Goal: Task Accomplishment & Management: Complete application form

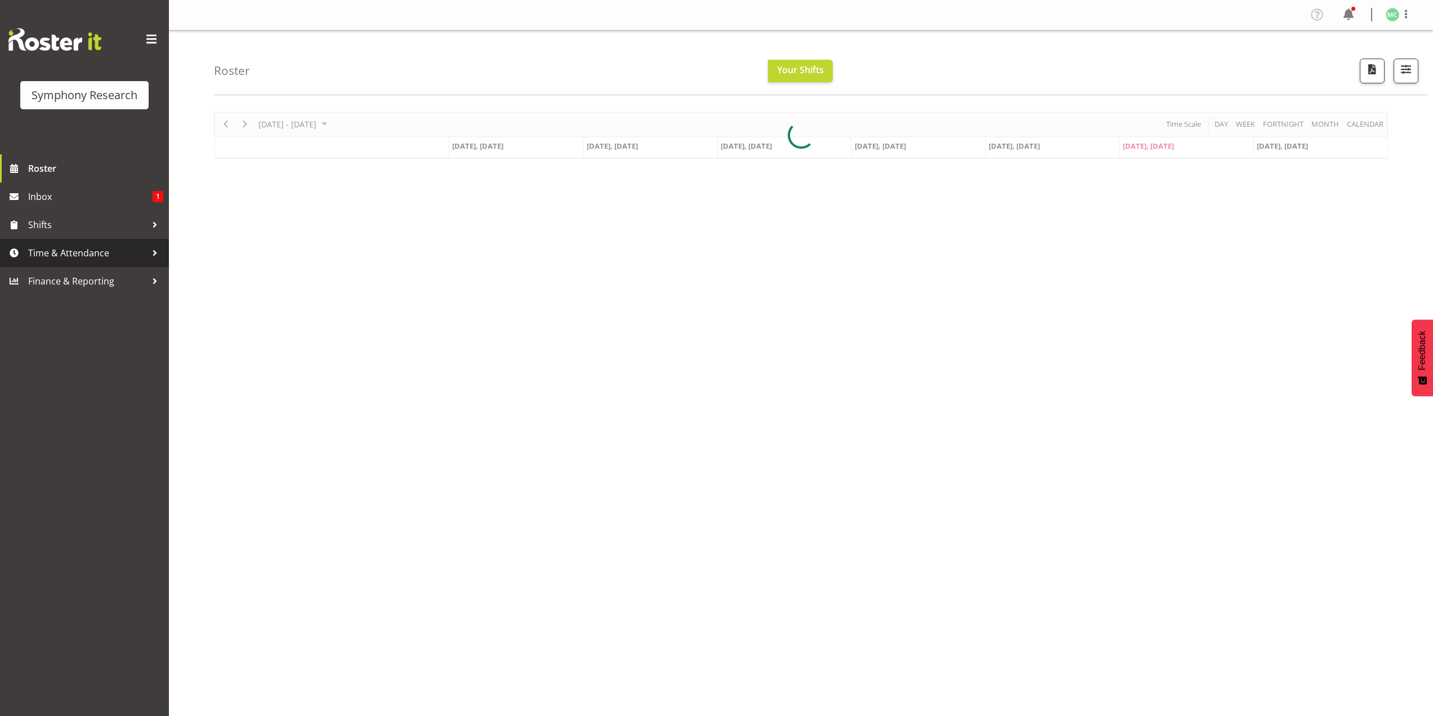
click at [127, 249] on span "Time & Attendance" at bounding box center [87, 252] width 118 height 17
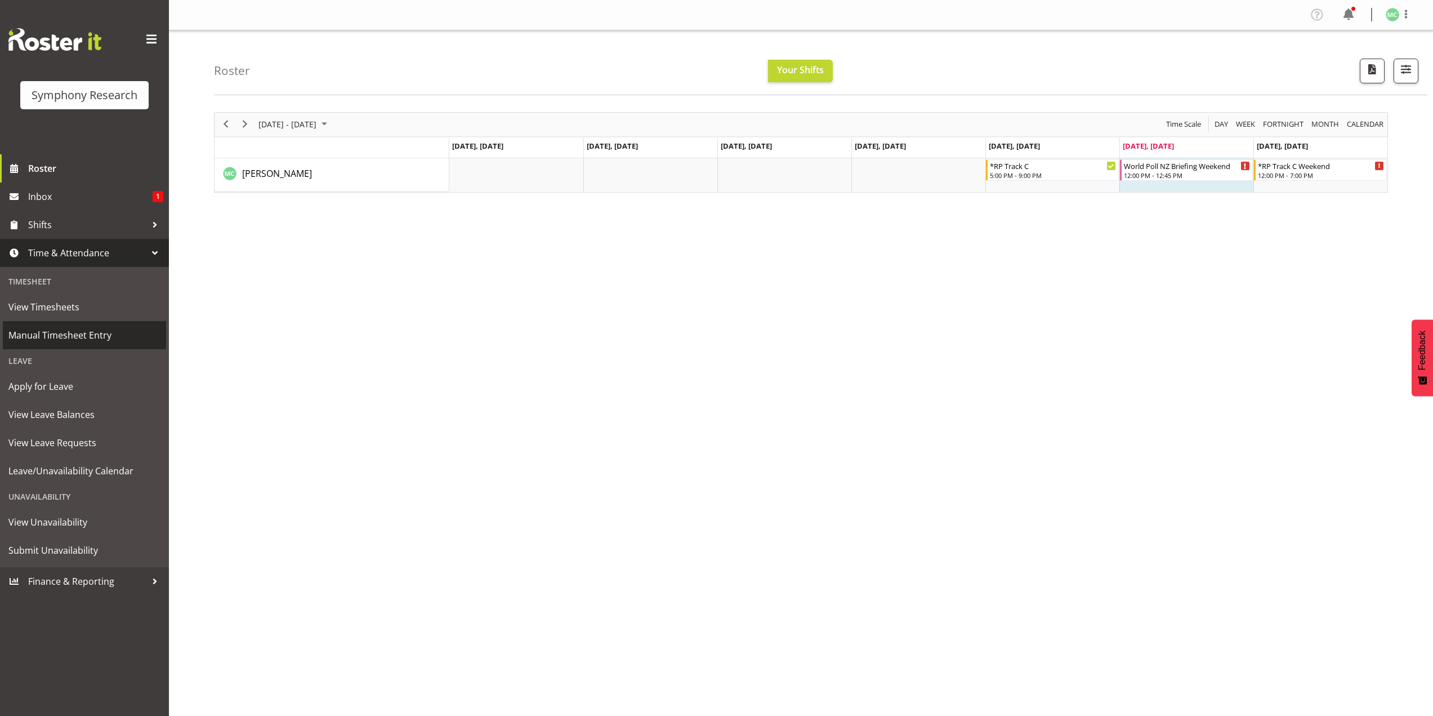
click at [115, 334] on span "Manual Timesheet Entry" at bounding box center [84, 335] width 152 height 17
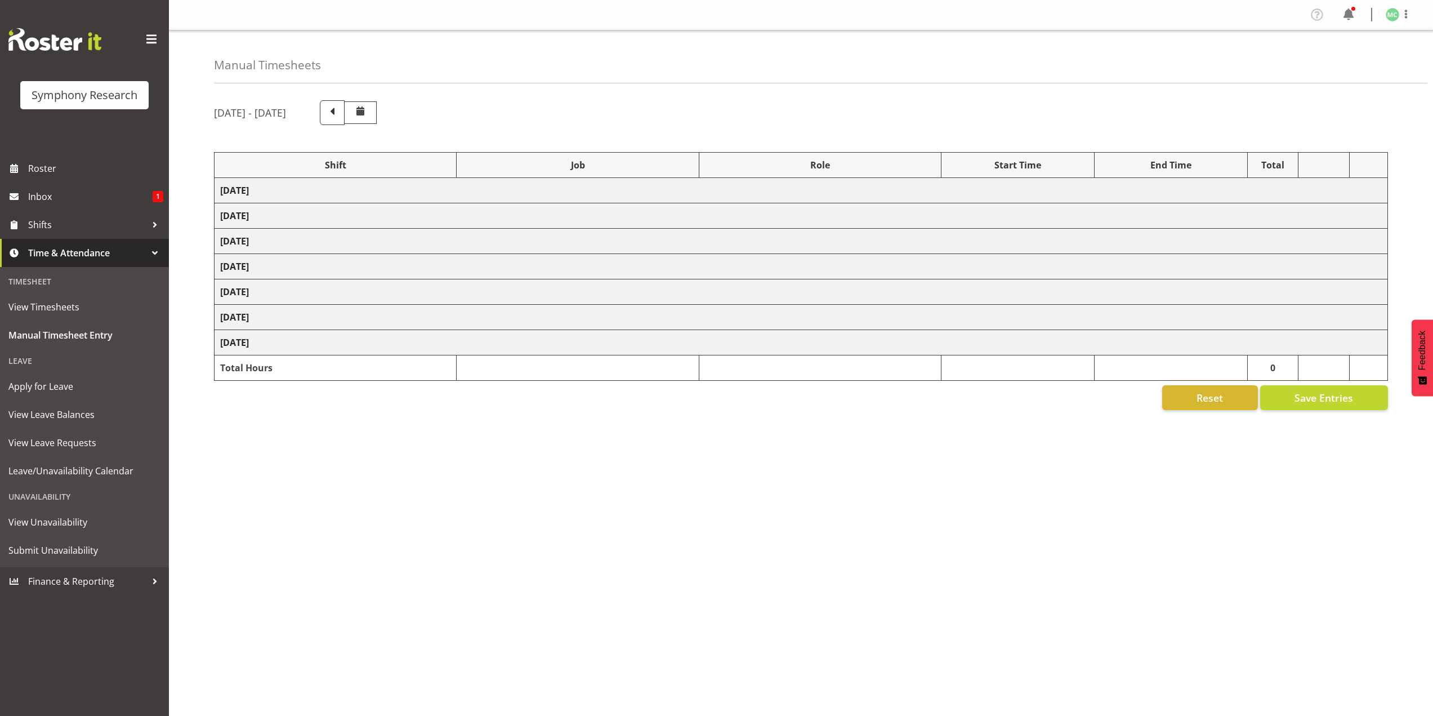
select select "17154"
select select "10239"
select select "47"
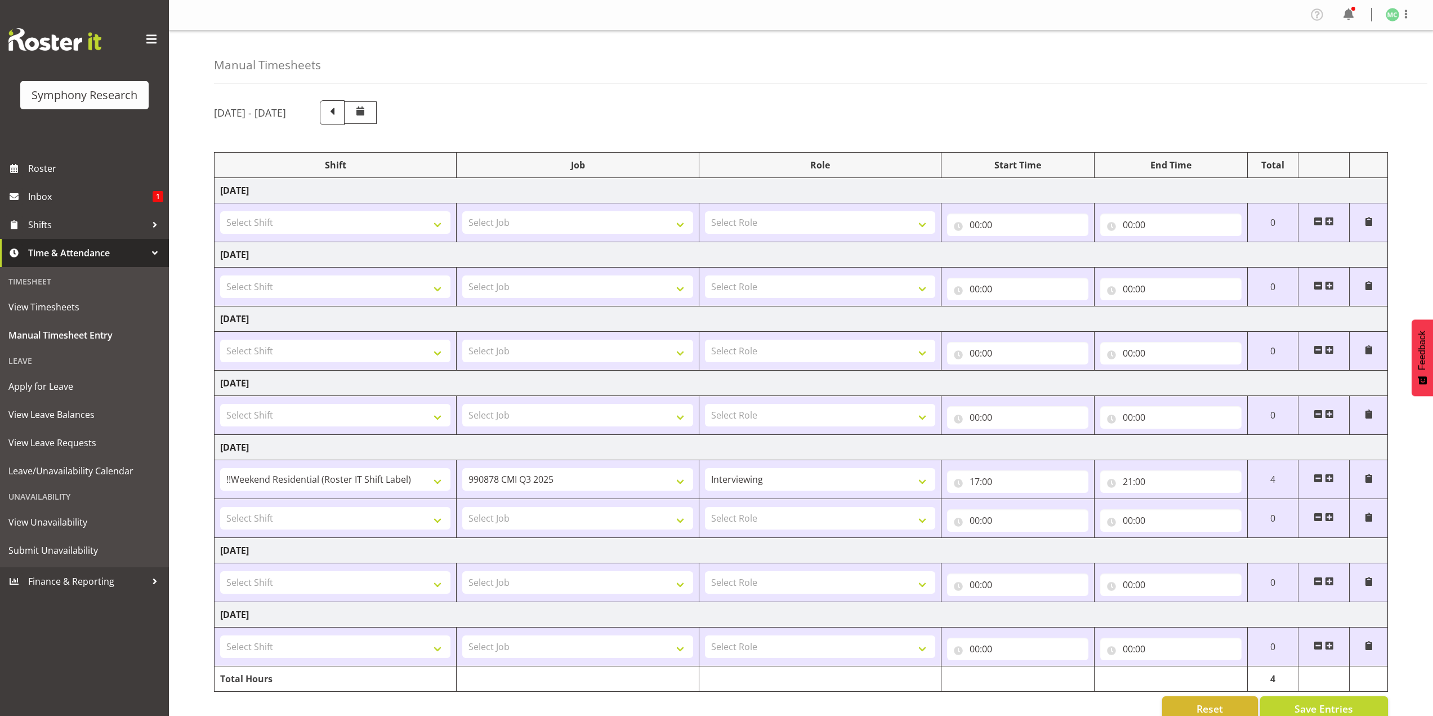
click at [1314, 516] on span at bounding box center [1318, 516] width 9 height 9
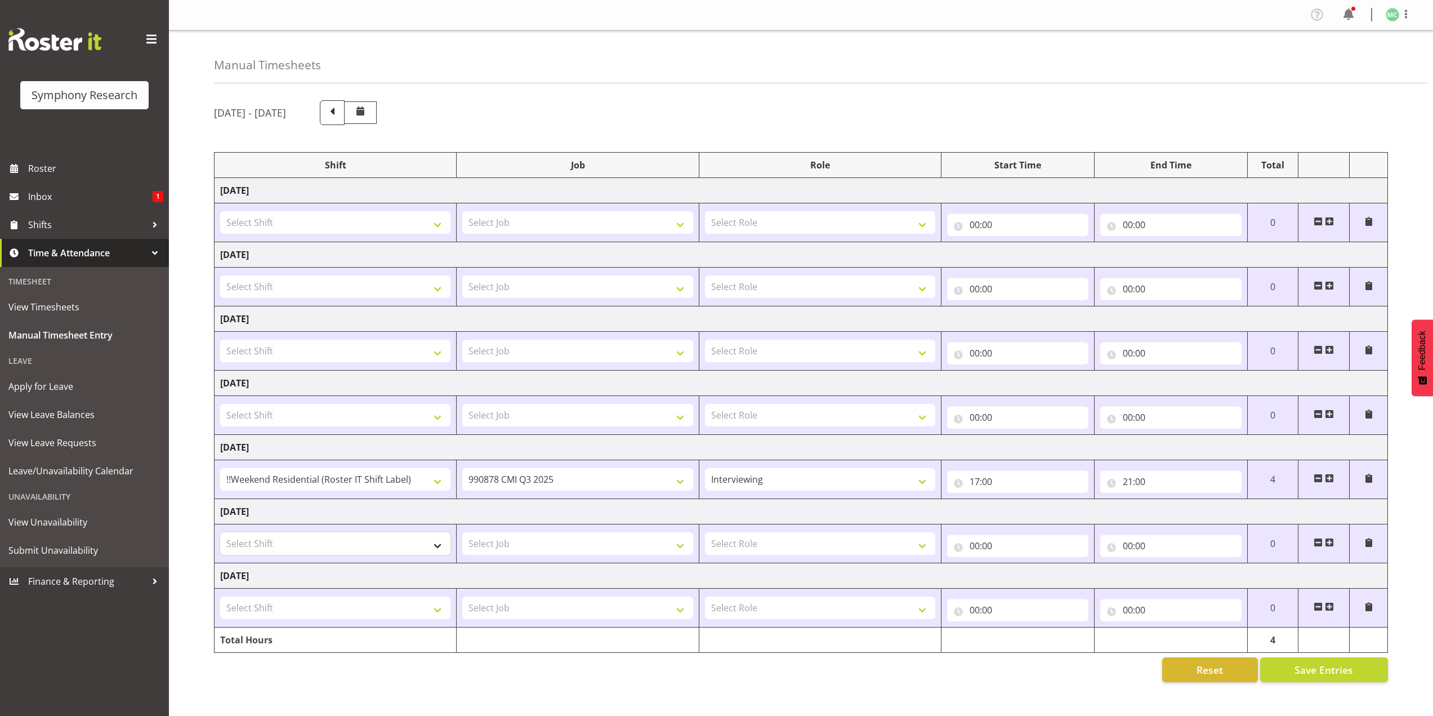
click at [311, 550] on select "Select Shift !!Project Briefing (Job to be assigned) !!Weekend Residential (Ros…" at bounding box center [335, 543] width 230 height 23
select select "17154"
click at [220, 532] on select "Select Shift !!Project Briefing (Job to be assigned) !!Weekend Residential (Ros…" at bounding box center [335, 543] width 230 height 23
click at [507, 547] on select "Select Job 550060 IF Admin 553492 World Poll Aus Wave 2 Main 2025 553493 World …" at bounding box center [577, 543] width 230 height 23
select select "10527"
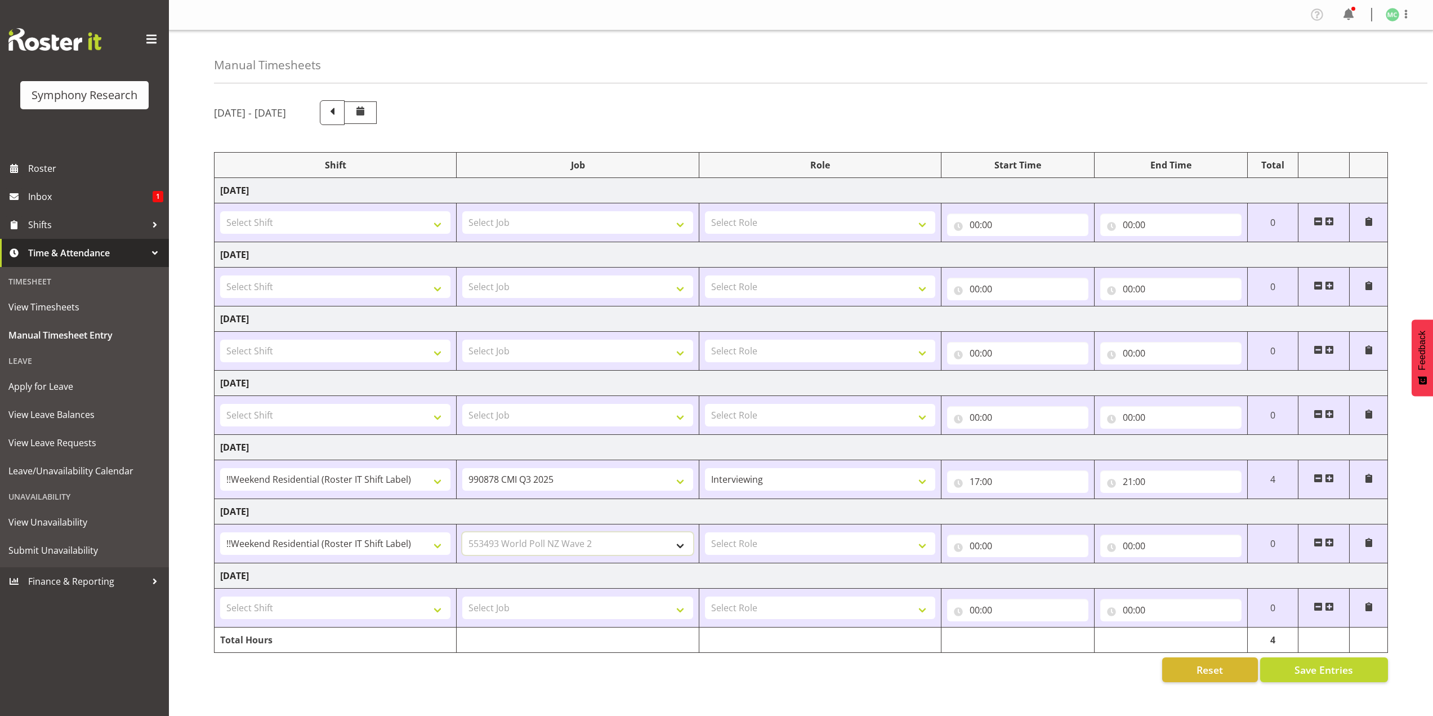
click at [462, 532] on select "Select Job 550060 IF Admin 553492 World Poll Aus Wave 2 Main 2025 553493 World …" at bounding box center [577, 543] width 230 height 23
click at [1330, 540] on span at bounding box center [1329, 542] width 9 height 9
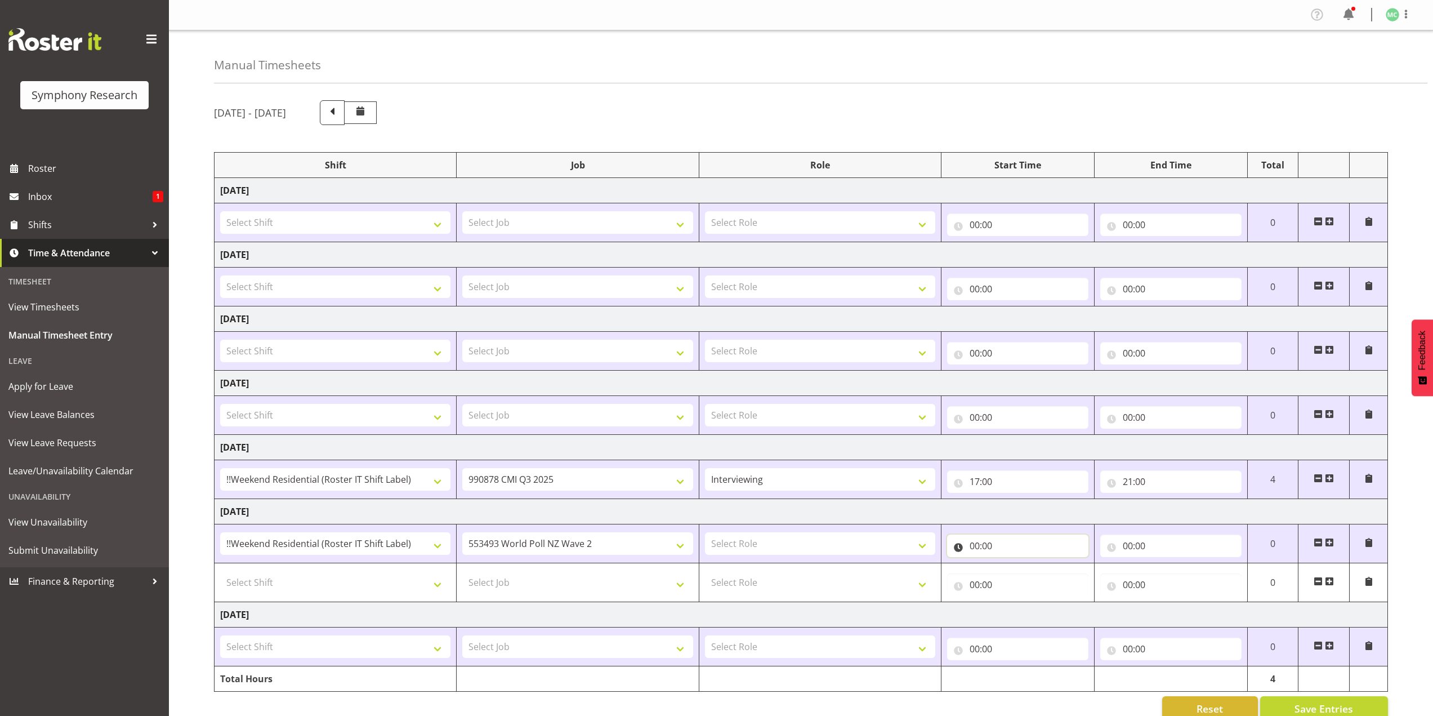
click at [964, 543] on input "00:00" at bounding box center [1017, 545] width 141 height 23
click at [1026, 569] on select "00 01 02 03 04 05 06 07 08 09 10 11 12 13 14 15 16 17 18 19 20 21 22 23" at bounding box center [1023, 575] width 25 height 23
select select "12"
click at [1011, 564] on select "00 01 02 03 04 05 06 07 08 09 10 11 12 13 14 15 16 17 18 19 20 21 22 23" at bounding box center [1023, 575] width 25 height 23
type input "12:00"
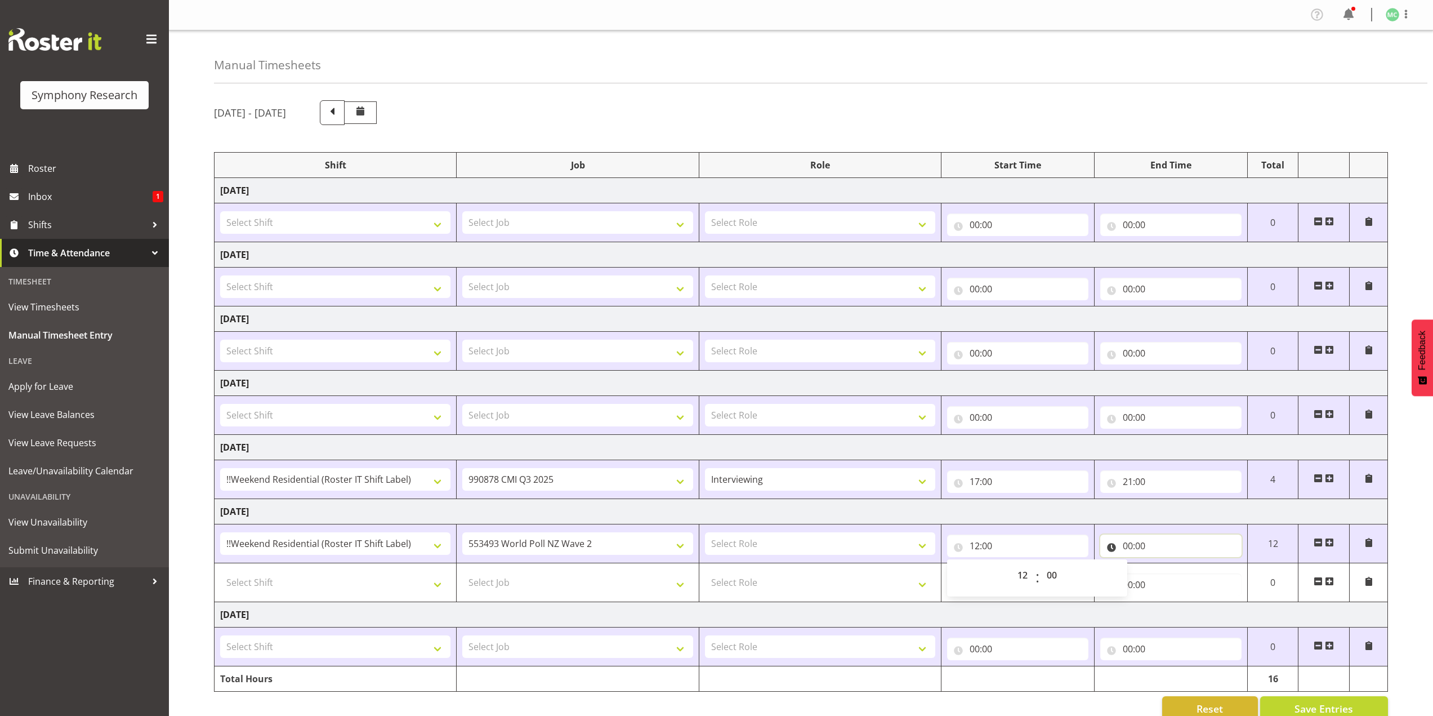
click at [1124, 542] on input "00:00" at bounding box center [1170, 545] width 141 height 23
click at [1167, 567] on select "00 01 02 03 04 05 06 07 08 09 10 11 12 13 14 15 16 17 18 19 20 21 22 23" at bounding box center [1177, 575] width 25 height 23
select select "15"
click at [1165, 564] on select "00 01 02 03 04 05 06 07 08 09 10 11 12 13 14 15 16 17 18 19 20 21 22 23" at bounding box center [1177, 575] width 25 height 23
type input "15:00"
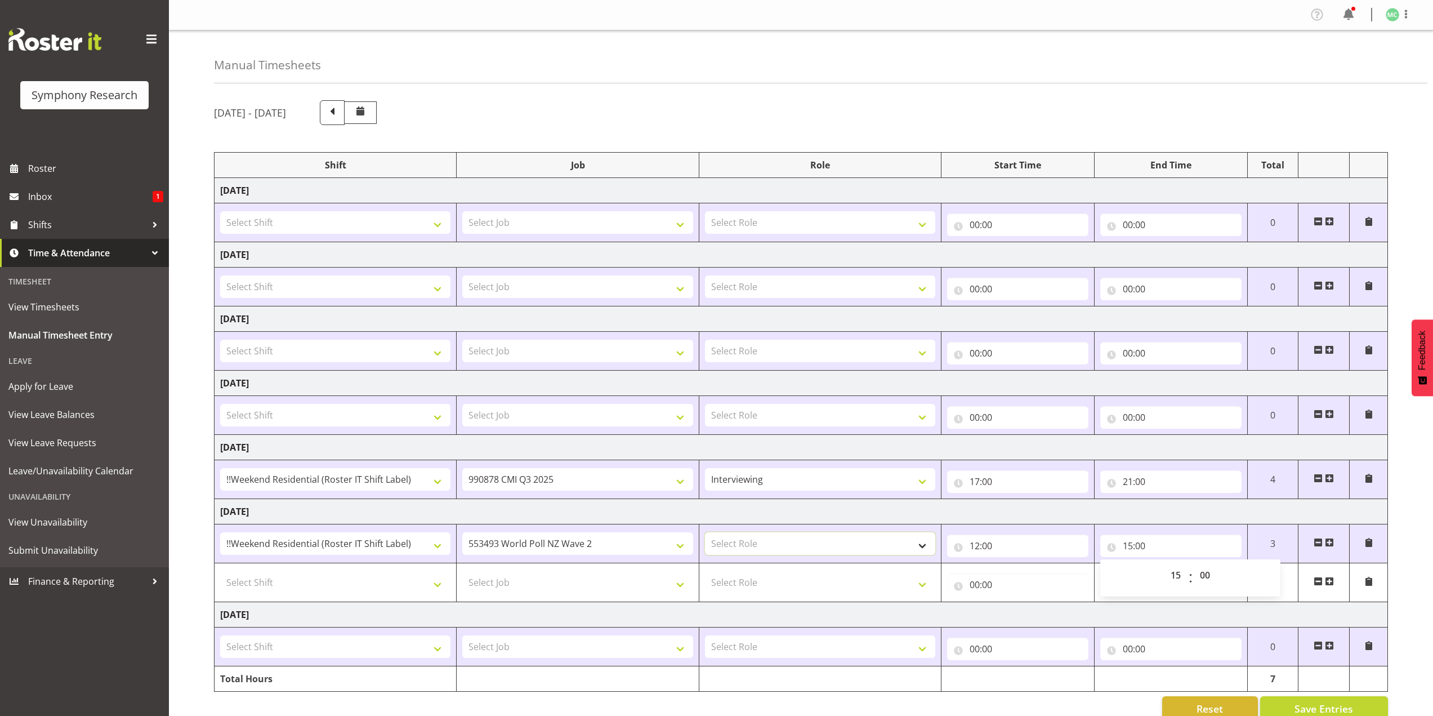
click at [817, 540] on select "Select Role Briefing Interviewing" at bounding box center [820, 543] width 230 height 23
select select "297"
click at [705, 532] on select "Select Role Briefing Interviewing" at bounding box center [820, 543] width 230 height 23
click at [394, 586] on select "Select Shift !!Project Briefing (Job to be assigned) !!Weekend Residential (Ros…" at bounding box center [335, 582] width 230 height 23
select select "17154"
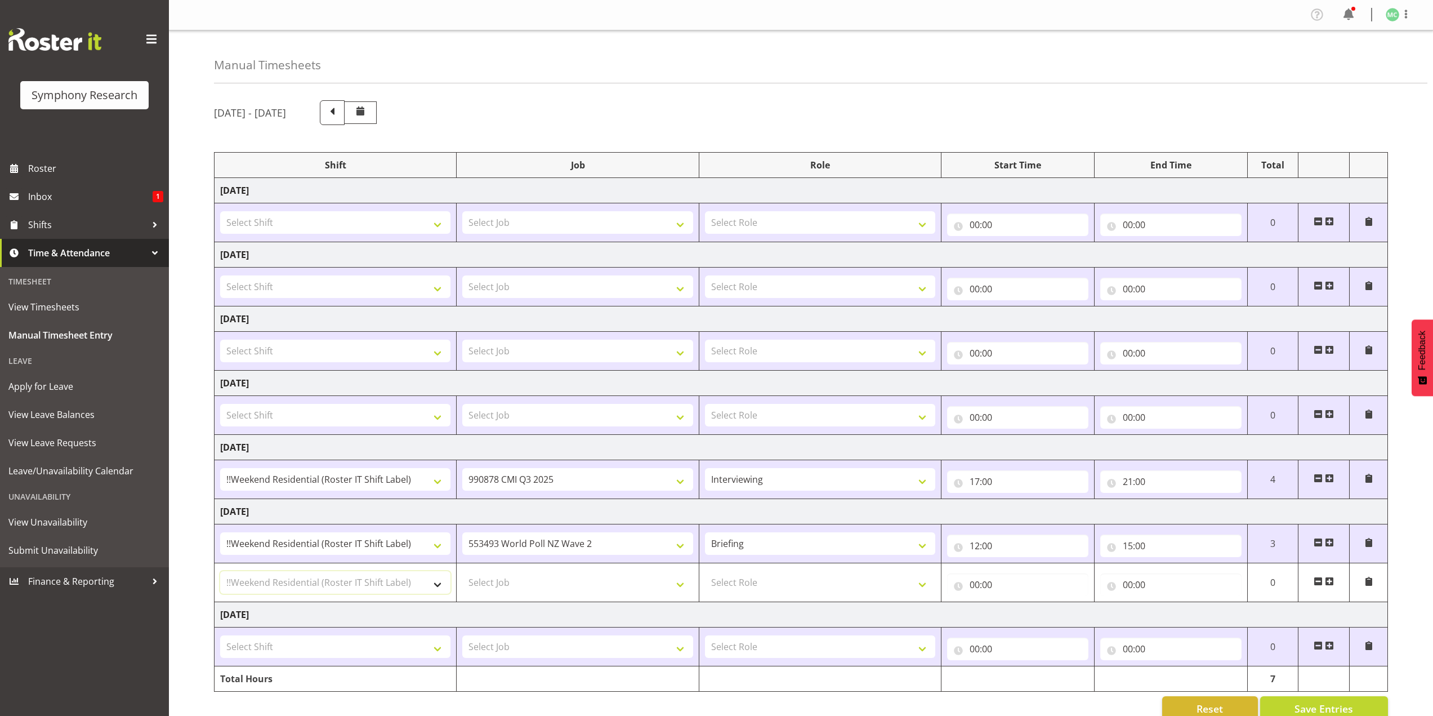
click at [220, 571] on select "Select Shift !!Project Briefing (Job to be assigned) !!Weekend Residential (Ros…" at bounding box center [335, 582] width 230 height 23
click at [542, 594] on td "Select Job 550060 IF Admin 553492 World Poll Aus Wave 2 Main 2025 553493 World …" at bounding box center [578, 582] width 242 height 39
click at [543, 589] on select "Select Job 550060 IF Admin 553492 World Poll Aus Wave 2 Main 2025 553493 World …" at bounding box center [577, 582] width 230 height 23
select select "10239"
click at [462, 571] on select "Select Job 550060 IF Admin 553492 World Poll Aus Wave 2 Main 2025 553493 World …" at bounding box center [577, 582] width 230 height 23
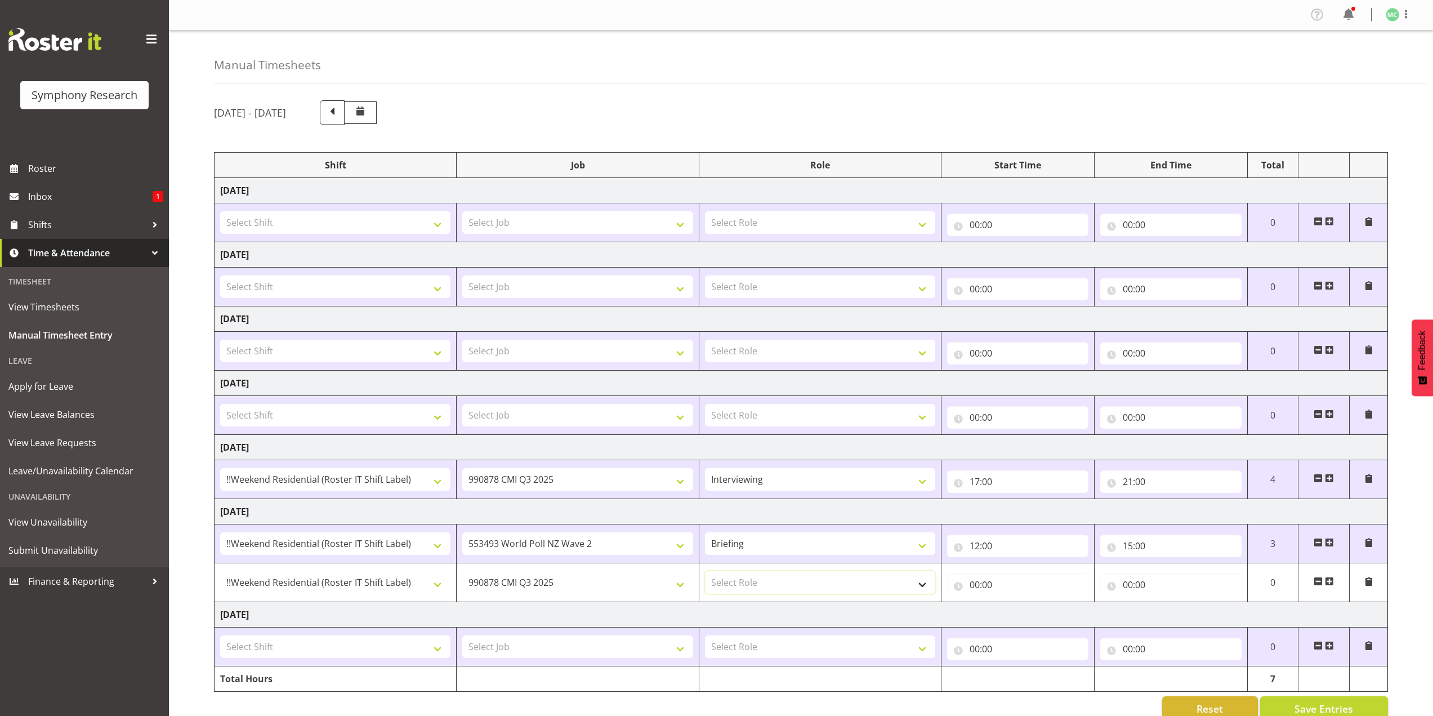
click at [732, 572] on select "Select Role Briefing Interviewing" at bounding box center [820, 582] width 230 height 23
select select "47"
click at [705, 571] on select "Select Role Briefing Interviewing" at bounding box center [820, 582] width 230 height 23
click at [970, 584] on input "00:00" at bounding box center [1017, 584] width 141 height 23
click at [1014, 603] on div "00 01 02 03 04 05 06 07 08 09 10 11 12 13 14 15 16 17 18 19 20 21 22 23 : 00 01…" at bounding box center [1037, 616] width 180 height 37
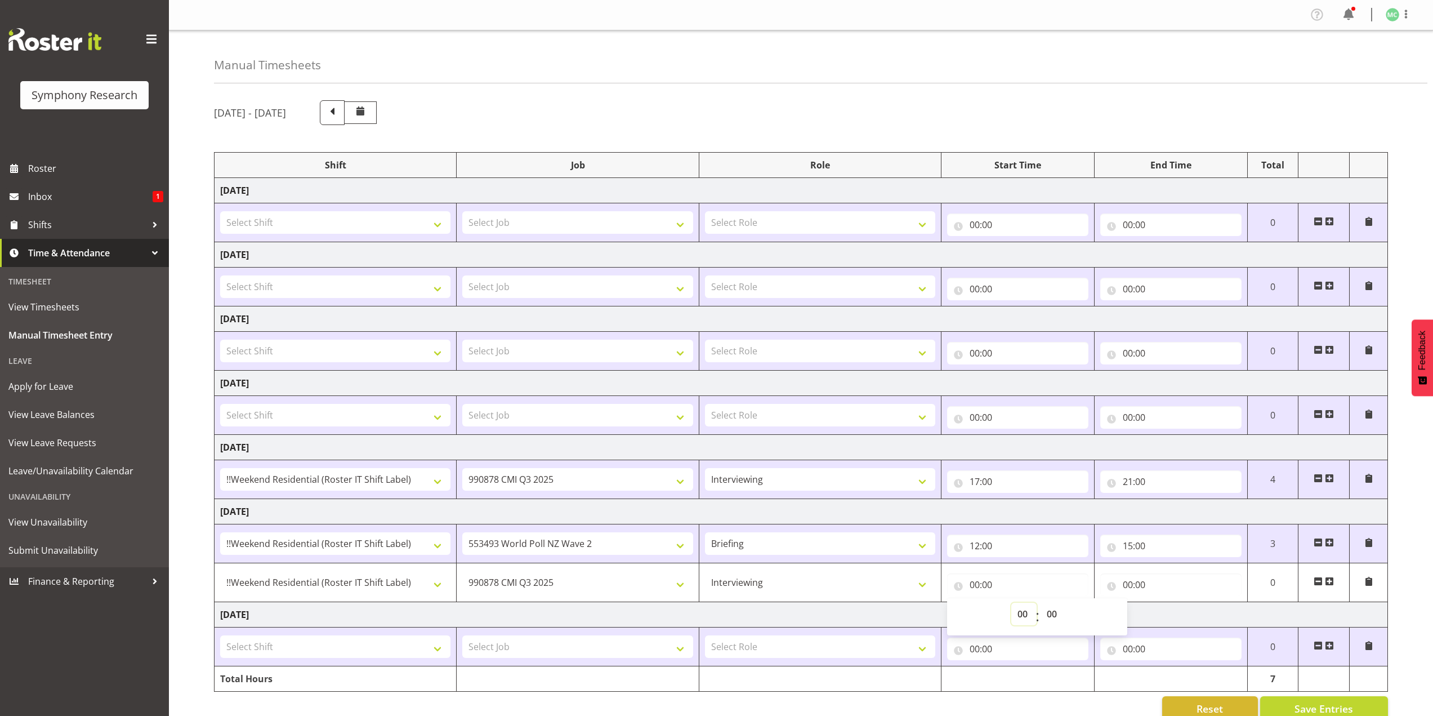
click at [1020, 613] on select "00 01 02 03 04 05 06 07 08 09 10 11 12 13 14 15 16 17 18 19 20 21 22 23" at bounding box center [1023, 614] width 25 height 23
select select "15"
click at [1011, 603] on select "00 01 02 03 04 05 06 07 08 09 10 11 12 13 14 15 16 17 18 19 20 21 22 23" at bounding box center [1023, 614] width 25 height 23
type input "15:00"
click at [1126, 583] on input "00:00" at bounding box center [1170, 584] width 141 height 23
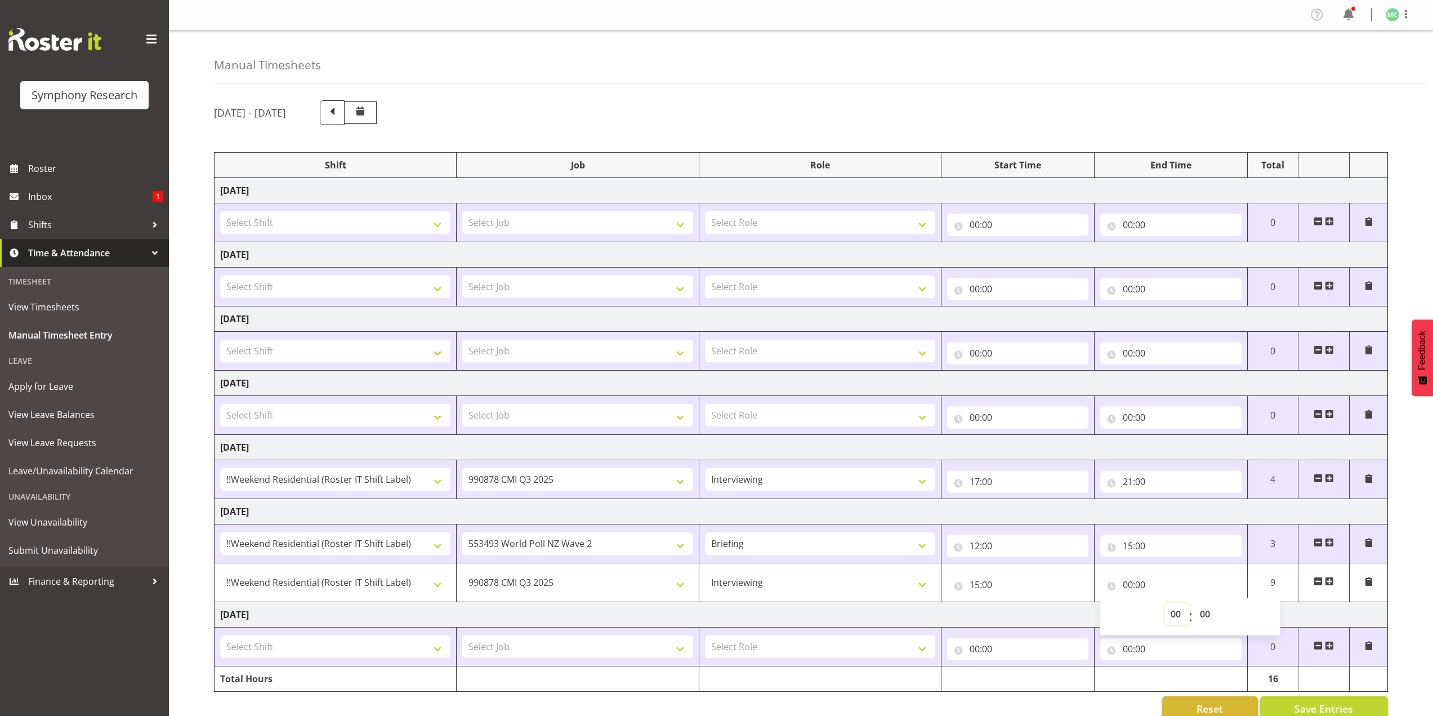
click at [1167, 613] on select "00 01 02 03 04 05 06 07 08 09 10 11 12 13 14 15 16 17 18 19 20 21 22 23" at bounding box center [1177, 614] width 25 height 23
select select "16"
click at [1165, 603] on select "00 01 02 03 04 05 06 07 08 09 10 11 12 13 14 15 16 17 18 19 20 21 22 23" at bounding box center [1177, 614] width 25 height 23
type input "16:00"
click at [1035, 564] on td "15:00 00 01 02 03 04 05 06 07 08 09 10 11 12 13 14 15 16 17 18 19 20 21 22 23 :…" at bounding box center [1018, 582] width 153 height 39
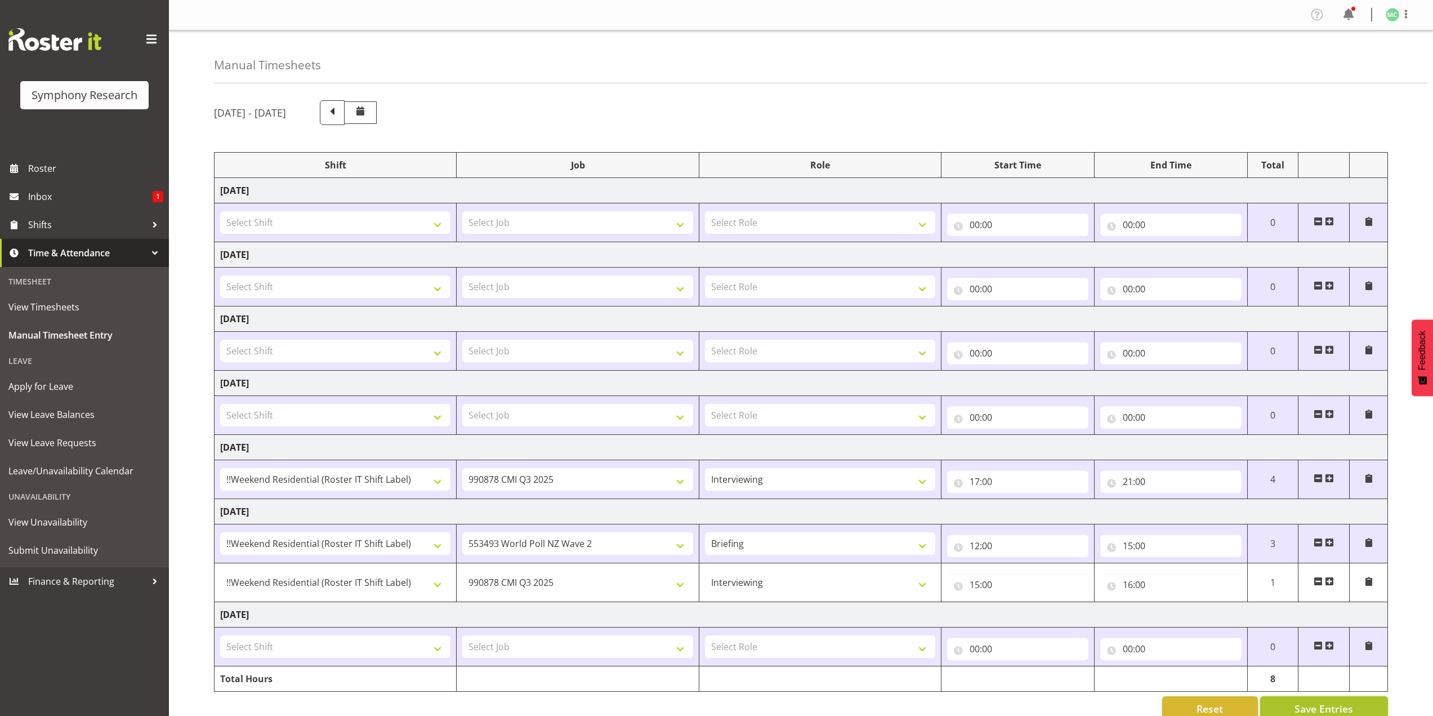
click at [1300, 700] on button "Save Entries" at bounding box center [1324, 708] width 128 height 25
select select "10239"
select select "47"
type input "15:00"
type input "16:00"
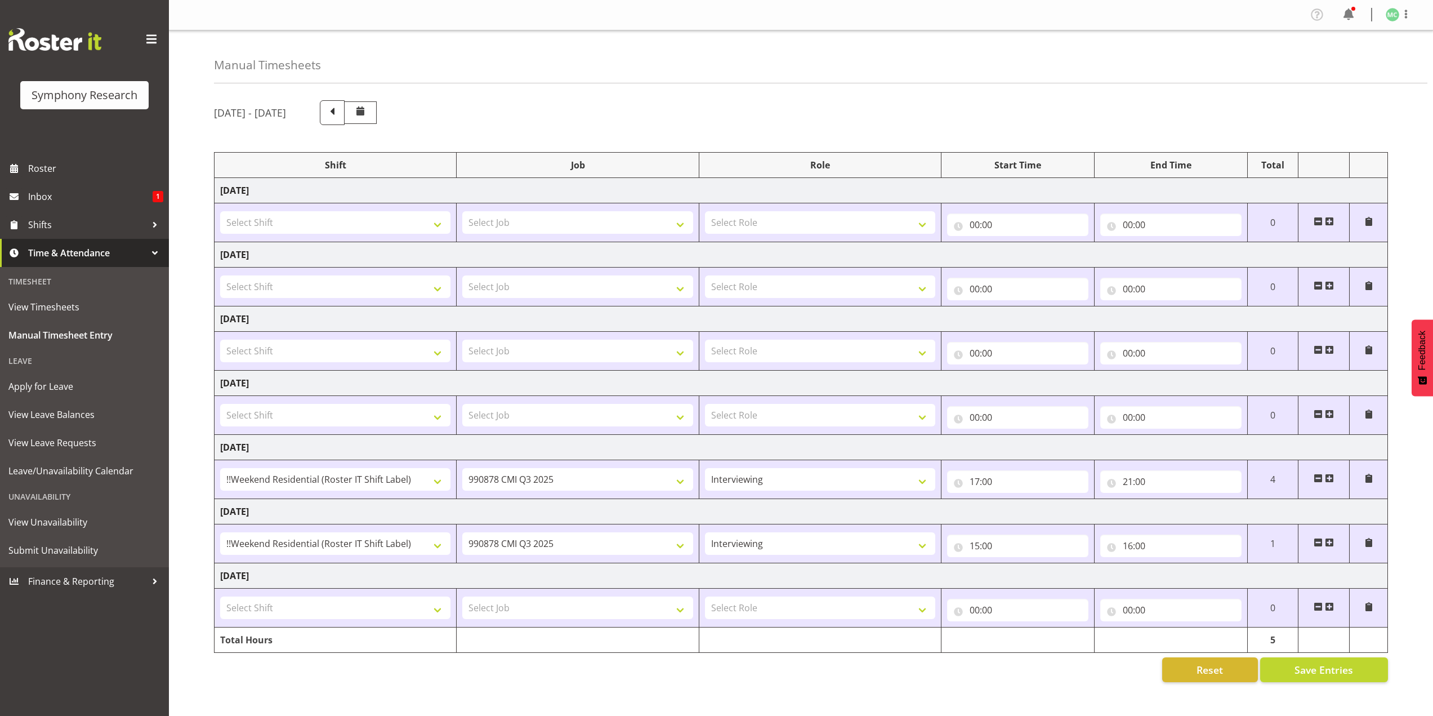
click at [1316, 541] on span at bounding box center [1318, 542] width 9 height 9
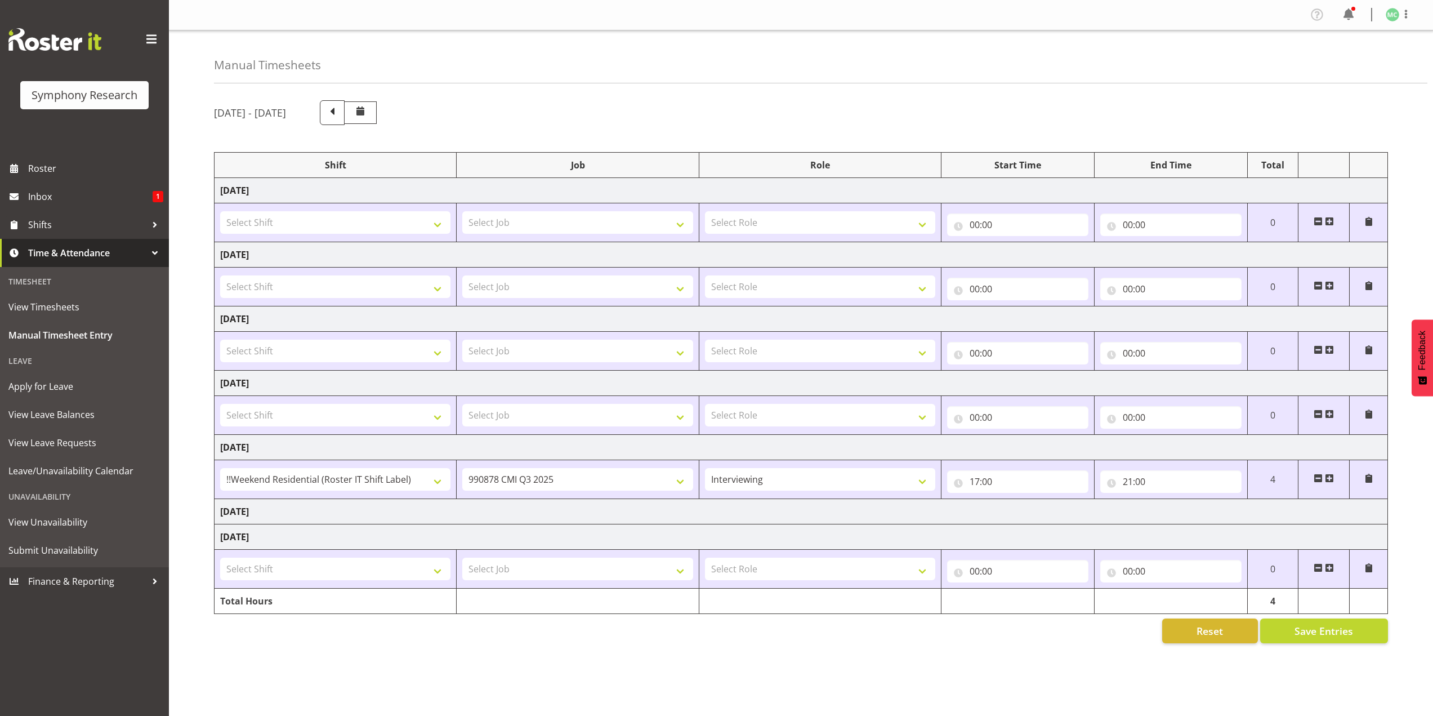
click at [1327, 512] on td "[DATE]" at bounding box center [802, 511] width 1174 height 25
click at [1317, 502] on td "[DATE]" at bounding box center [802, 511] width 1174 height 25
drag, startPoint x: 199, startPoint y: 503, endPoint x: 213, endPoint y: 516, distance: 19.5
click at [202, 509] on div "Manual Timesheets August 11th - August 17th 2025 Shift Job Role Start Time End …" at bounding box center [801, 340] width 1264 height 621
click at [247, 518] on td "[DATE]" at bounding box center [802, 511] width 1174 height 25
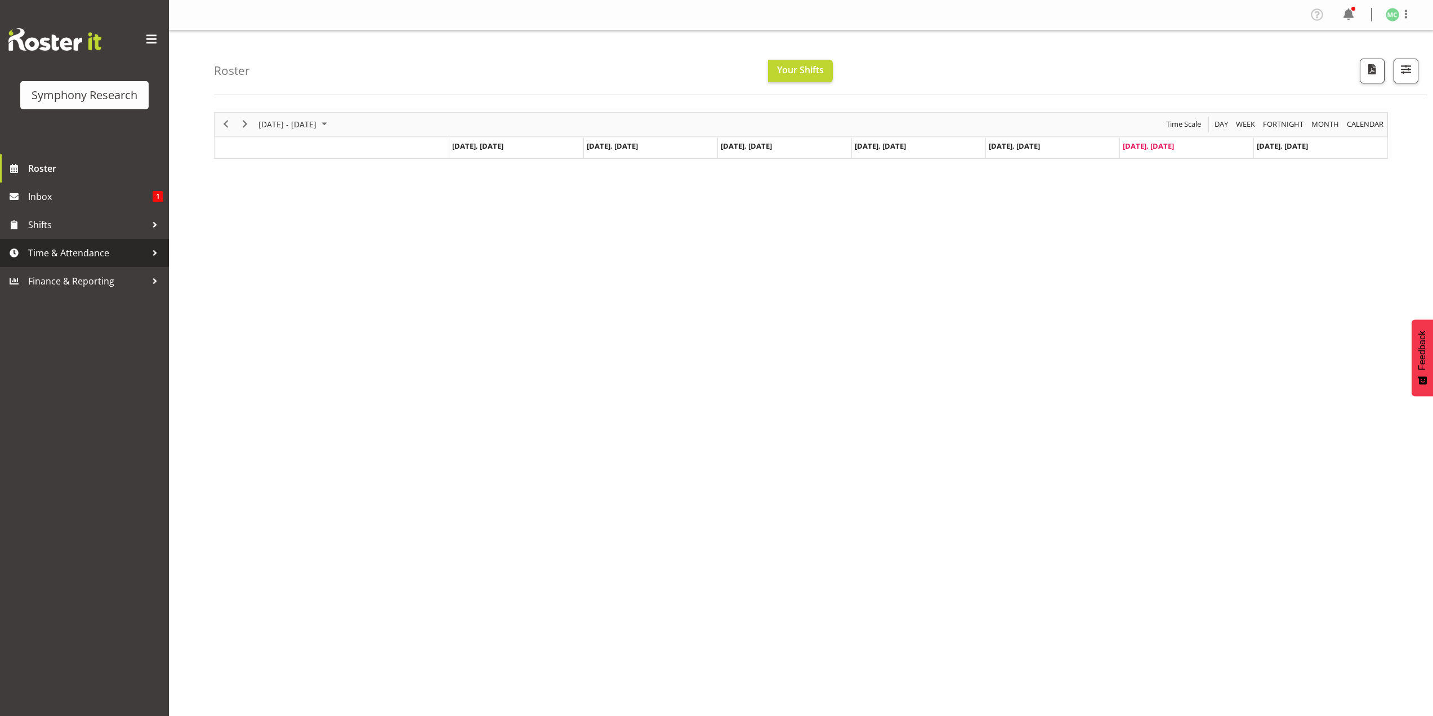
click at [124, 257] on span "Time & Attendance" at bounding box center [87, 252] width 118 height 17
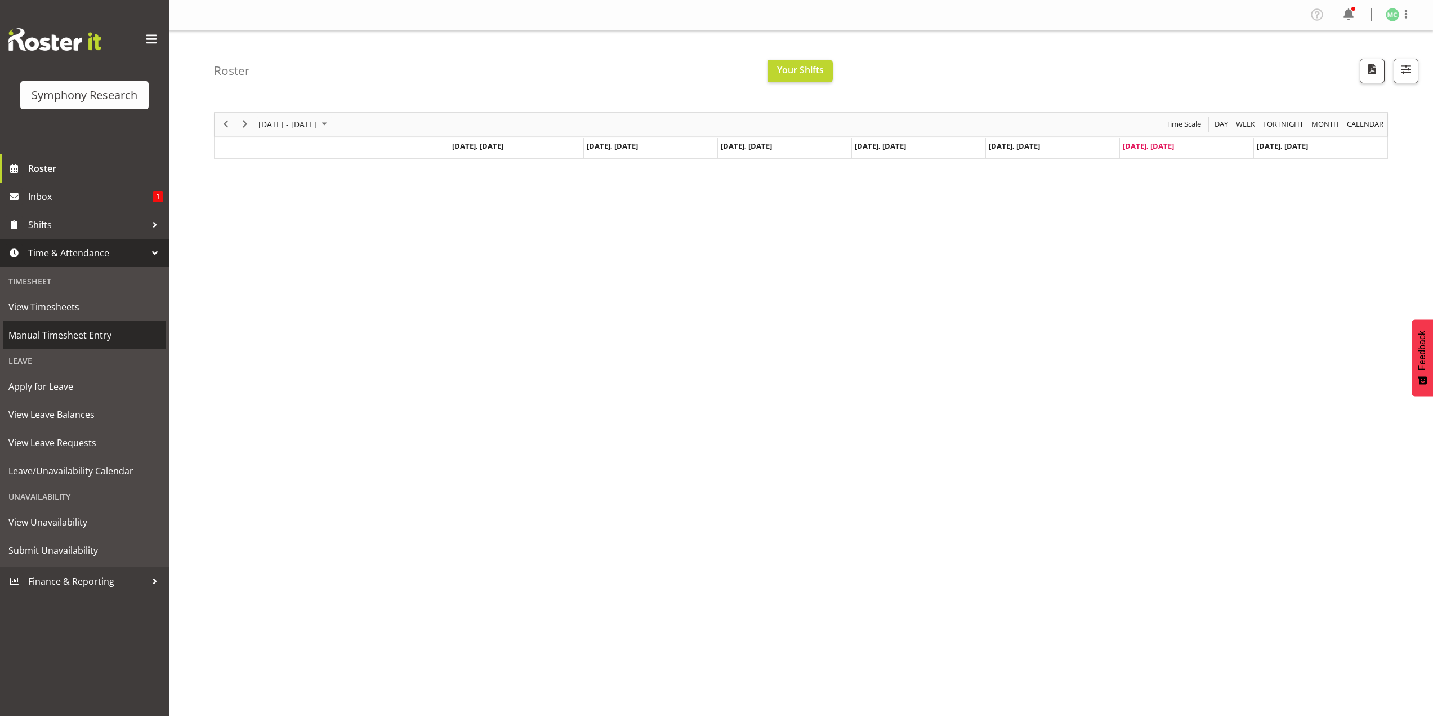
click at [106, 336] on span "Manual Timesheet Entry" at bounding box center [84, 335] width 152 height 17
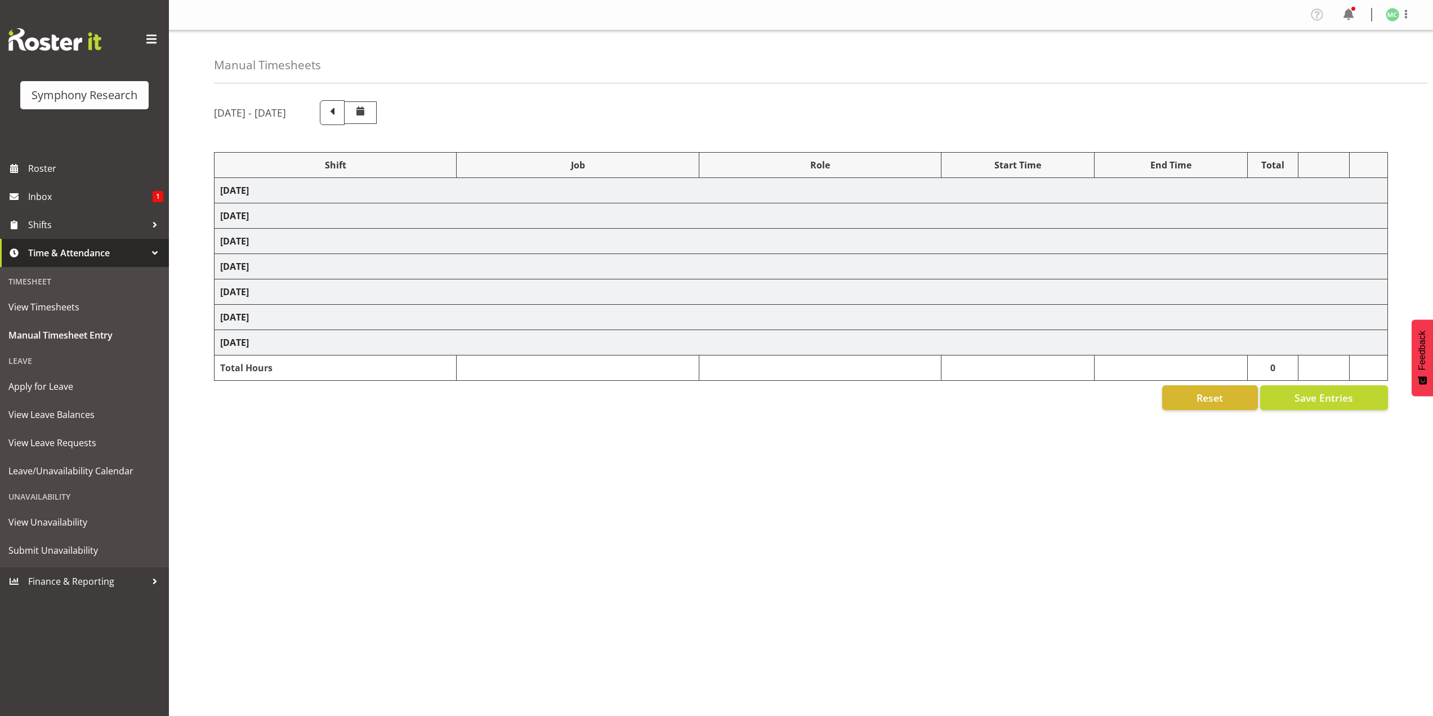
select select "17154"
select select "10239"
select select "47"
select select "17154"
select select "10239"
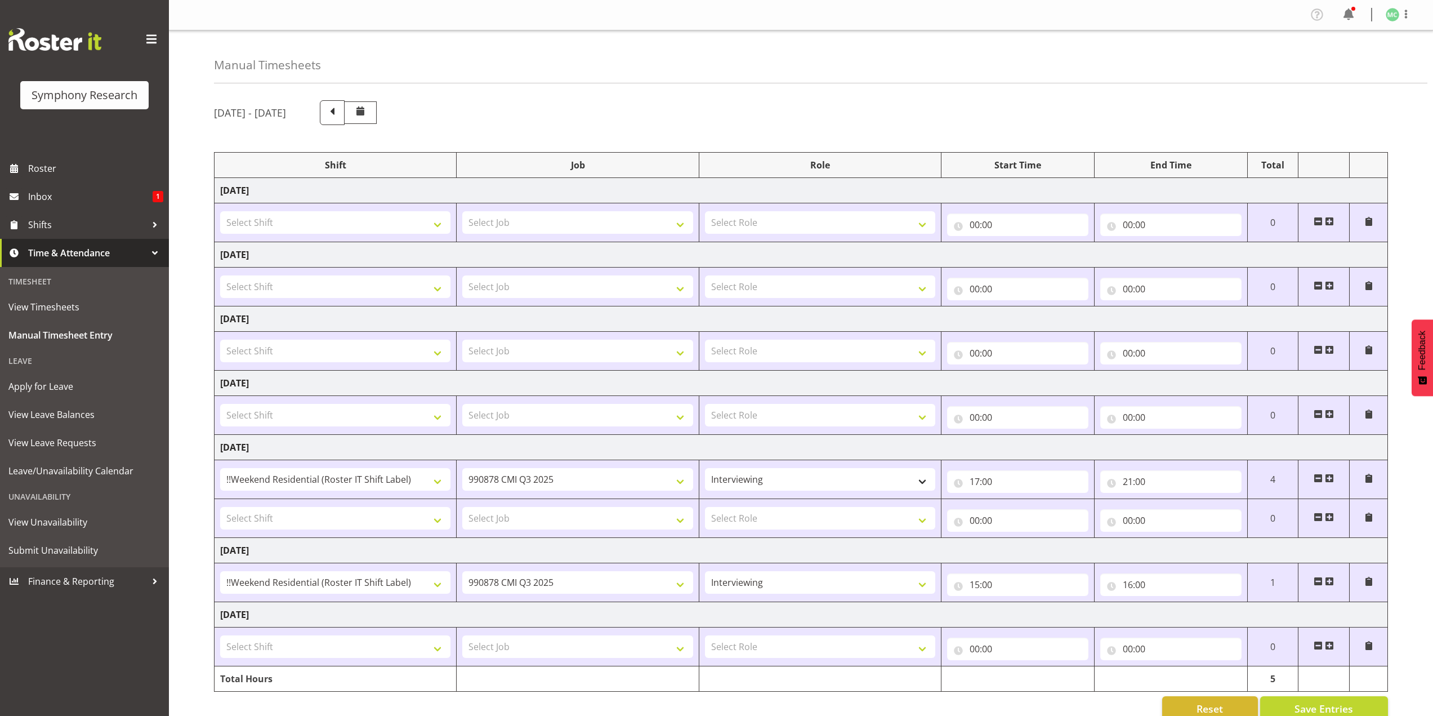
scroll to position [22, 0]
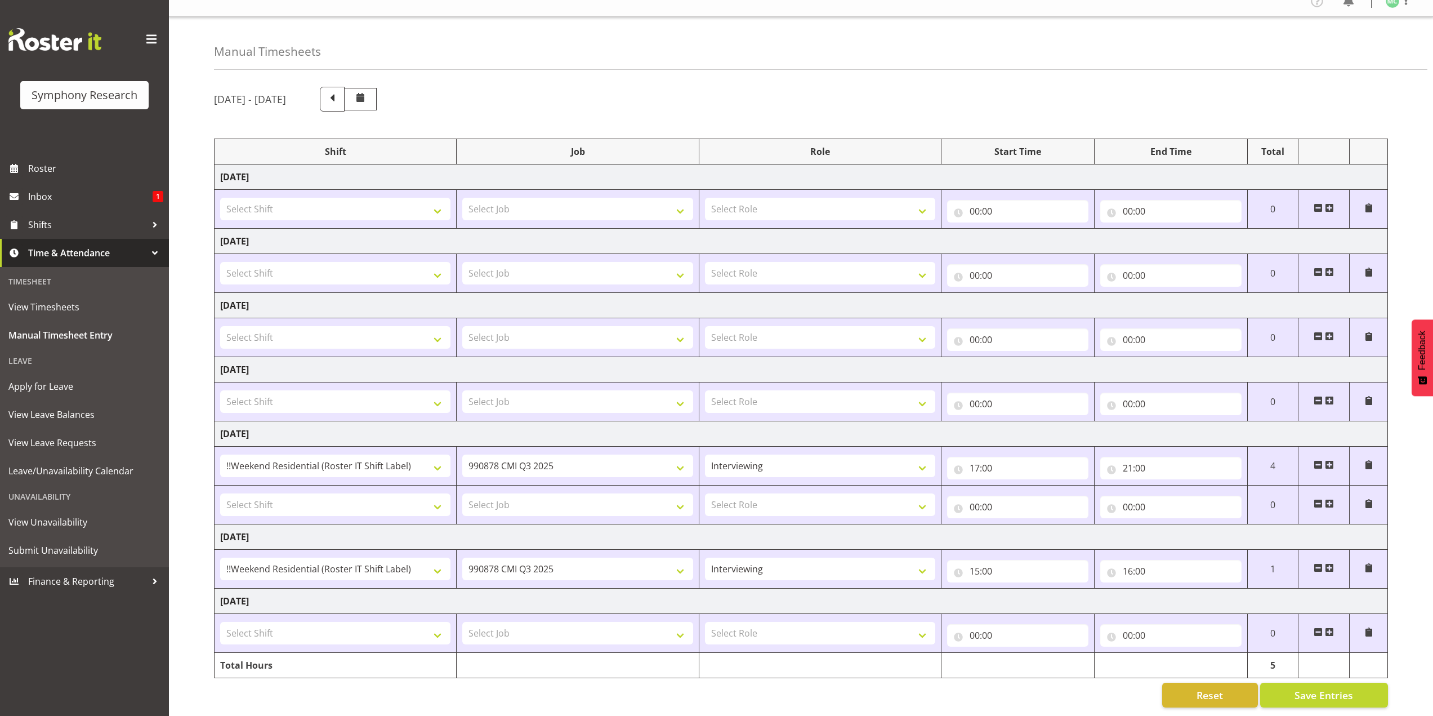
click at [1331, 563] on span at bounding box center [1329, 567] width 9 height 9
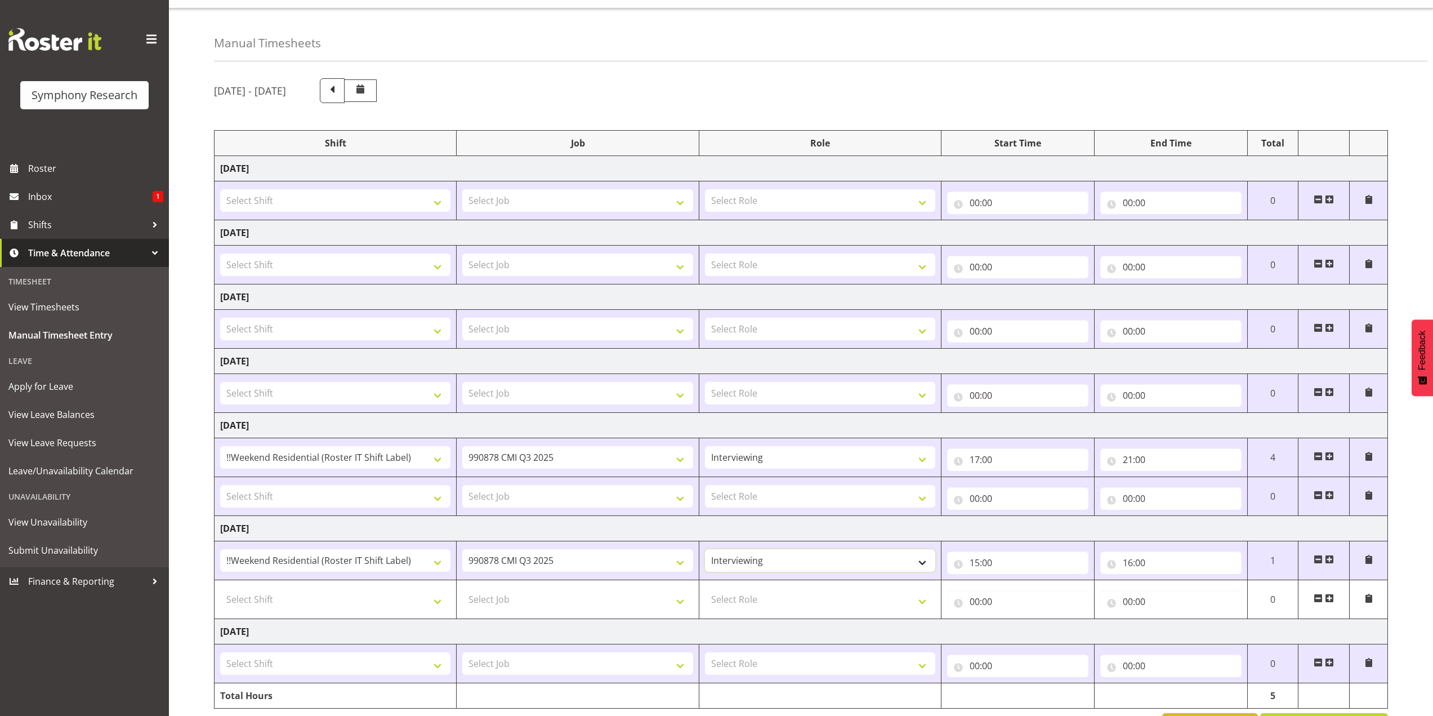
click at [915, 560] on select "Briefing Interviewing" at bounding box center [820, 560] width 230 height 23
select select "297"
click at [705, 549] on select "Briefing Interviewing" at bounding box center [820, 560] width 230 height 23
click at [648, 558] on select "550060 IF Admin 553492 World Poll Aus Wave 2 Main 2025 553493 World Poll NZ Wav…" at bounding box center [577, 560] width 230 height 23
select select "10527"
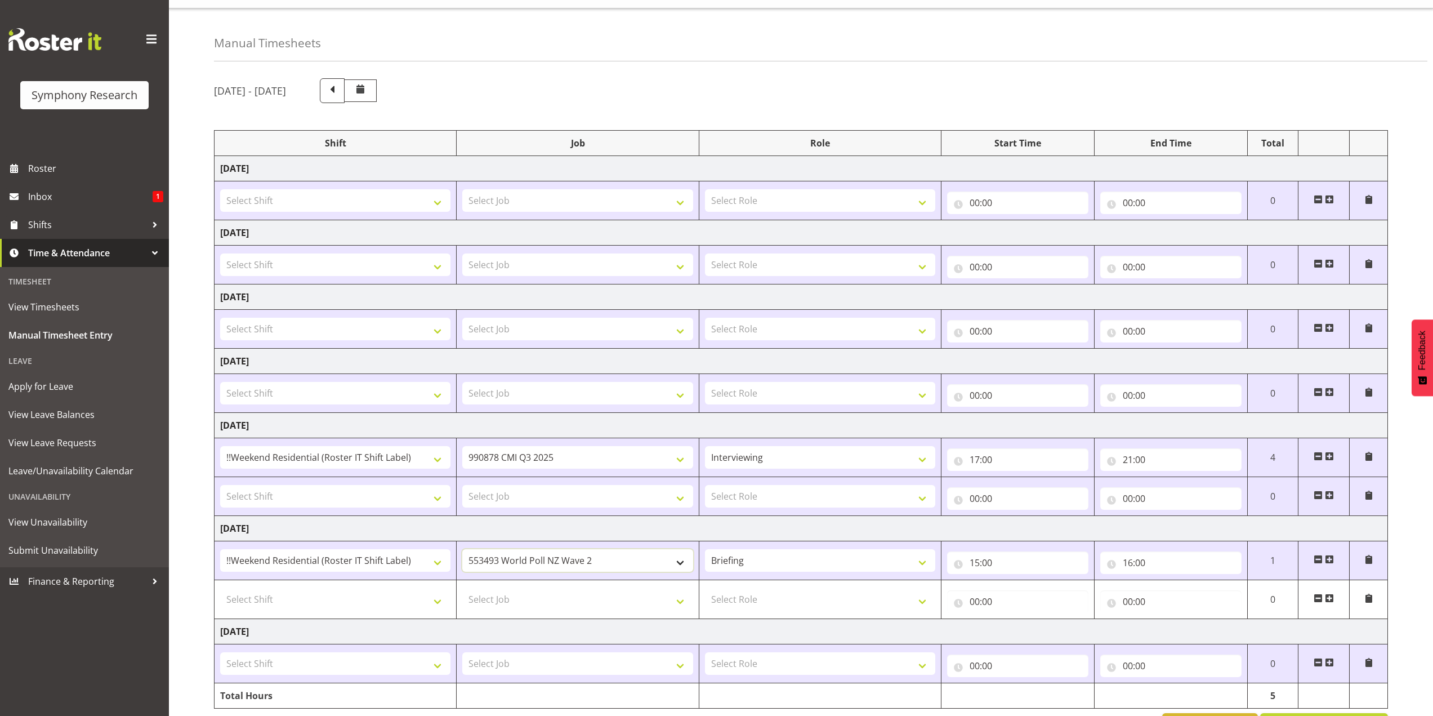
click at [462, 549] on select "550060 IF Admin 553492 World Poll Aus Wave 2 Main 2025 553493 World Poll NZ Wav…" at bounding box center [577, 560] width 230 height 23
click at [971, 559] on input "15:00" at bounding box center [1017, 562] width 141 height 23
click at [1023, 586] on select "00 01 02 03 04 05 06 07 08 09 10 11 12 13 14 15 16 17 18 19 20 21 22 23" at bounding box center [1023, 592] width 25 height 23
select select "12"
click at [1011, 581] on select "00 01 02 03 04 05 06 07 08 09 10 11 12 13 14 15 16 17 18 19 20 21 22 23" at bounding box center [1023, 592] width 25 height 23
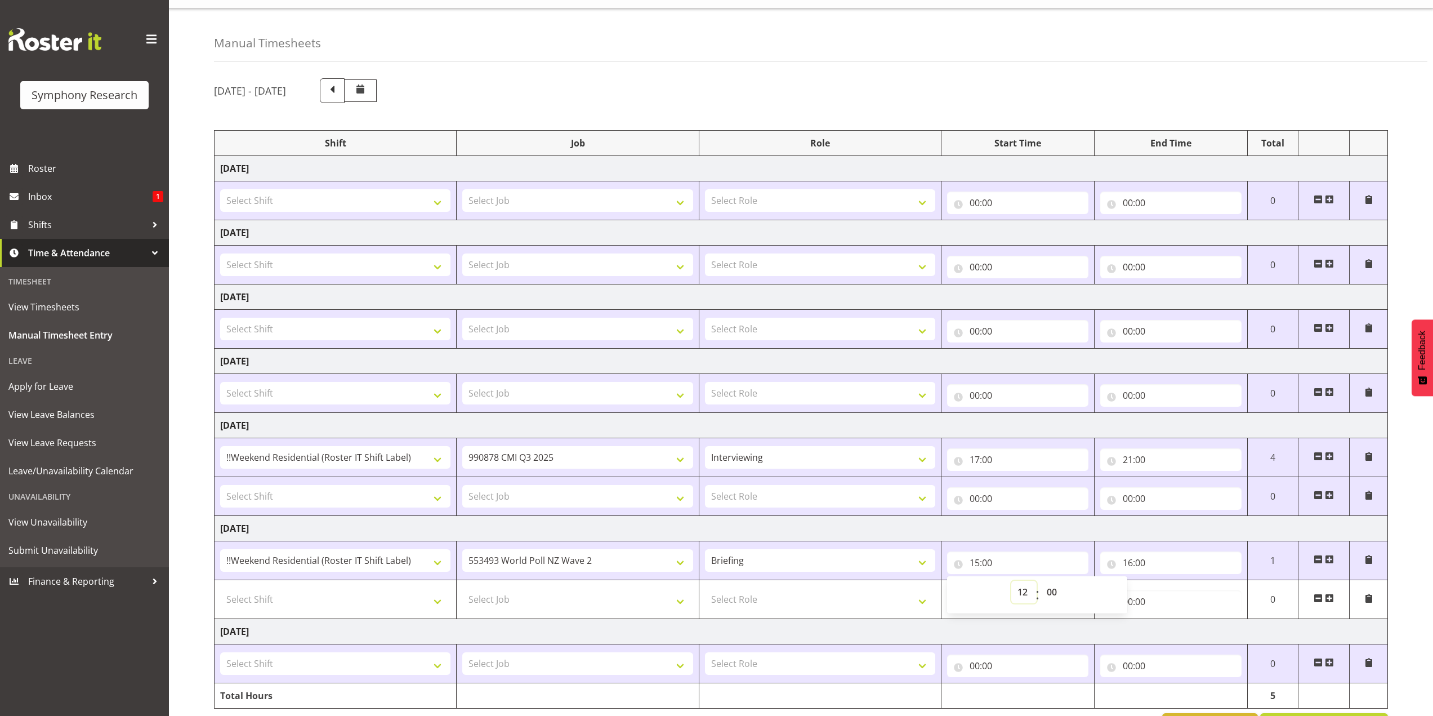
type input "12:00"
click at [346, 564] on select "!!Project Briefing (Job to be assigned) !!Weekend Residential (Roster IT Shift …" at bounding box center [335, 560] width 230 height 23
select select "39995"
click at [220, 549] on select "!!Project Briefing (Job to be assigned) !!Weekend Residential (Roster IT Shift …" at bounding box center [335, 560] width 230 height 23
click at [431, 560] on select "!!Project Briefing (Job to be assigned) !!Weekend Residential (Roster IT Shift …" at bounding box center [335, 560] width 230 height 23
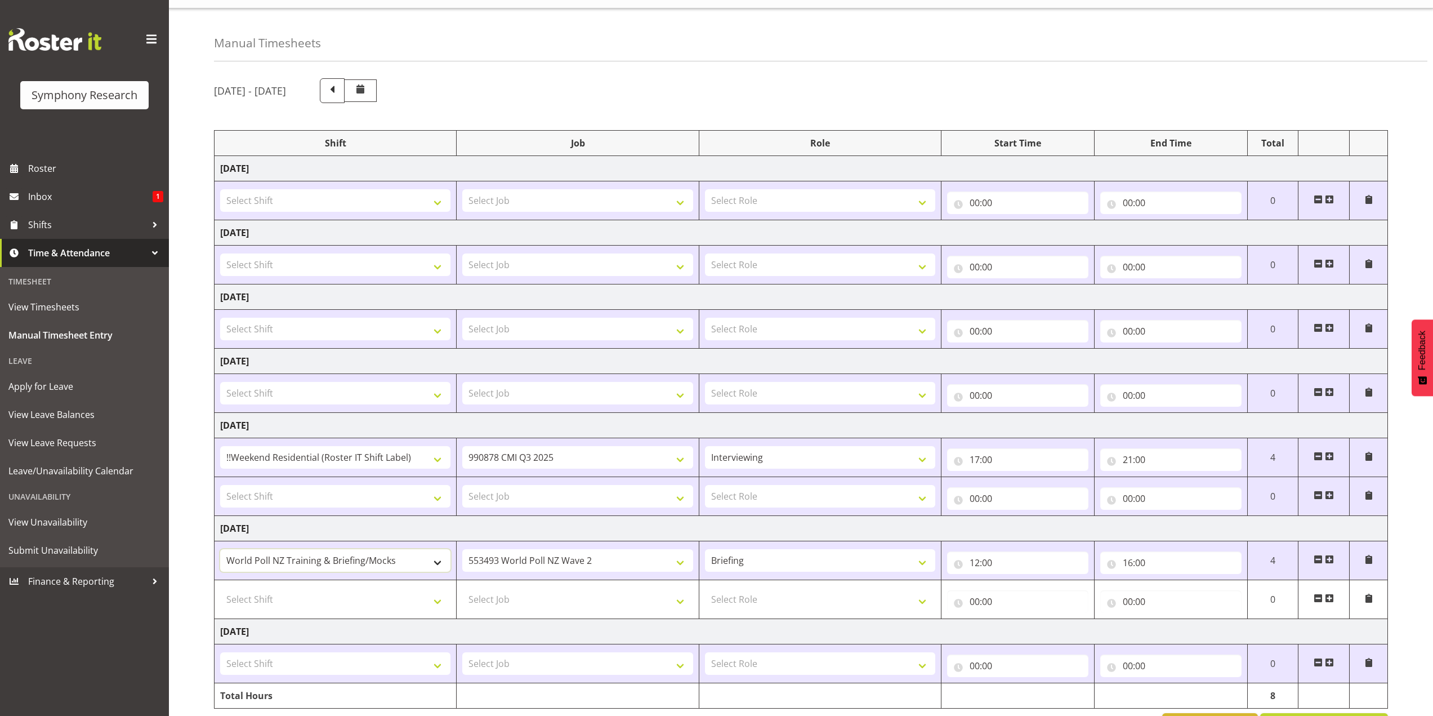
click at [220, 549] on select "!!Project Briefing (Job to be assigned) !!Weekend Residential (Roster IT Shift …" at bounding box center [335, 560] width 230 height 23
click at [1126, 561] on input "16:00" at bounding box center [1170, 562] width 141 height 23
click at [1171, 591] on select "00 01 02 03 04 05 06 07 08 09 10 11 12 13 14 15 16 17 18 19 20 21 22 23" at bounding box center [1177, 592] width 25 height 23
select select "15"
click at [1165, 581] on select "00 01 02 03 04 05 06 07 08 09 10 11 12 13 14 15 16 17 18 19 20 21 22 23" at bounding box center [1177, 592] width 25 height 23
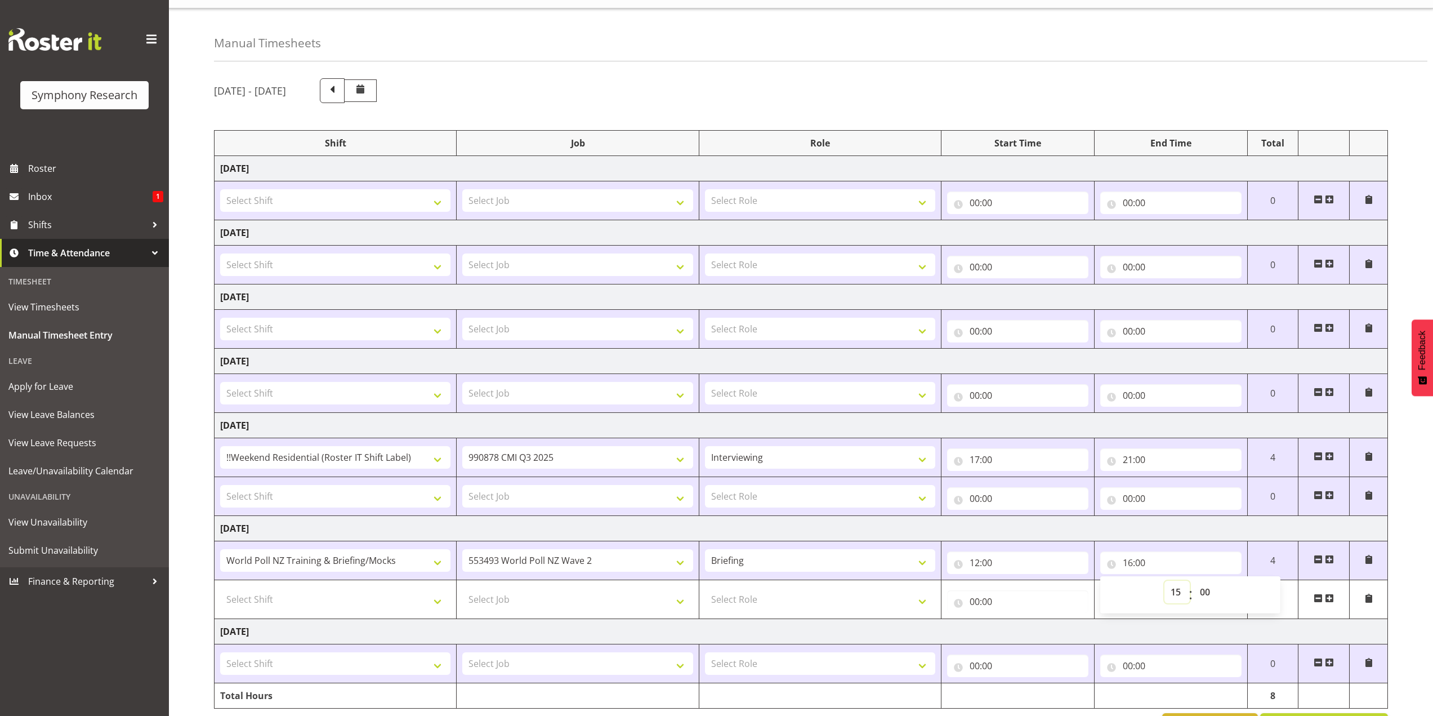
type input "15:00"
click at [1066, 580] on td "00:00 00 01 02 03 04 05 06 07 08 09 10 11 12 13 14 15 16 17 18 19 20 21 22 23 :…" at bounding box center [1018, 599] width 153 height 39
click at [629, 596] on select "Select Job 550060 IF Admin 553492 World Poll Aus Wave 2 Main 2025 553493 World …" at bounding box center [577, 599] width 230 height 23
select select "10239"
click at [462, 588] on select "Select Job 550060 IF Admin 553492 World Poll Aus Wave 2 Main 2025 553493 World …" at bounding box center [577, 599] width 230 height 23
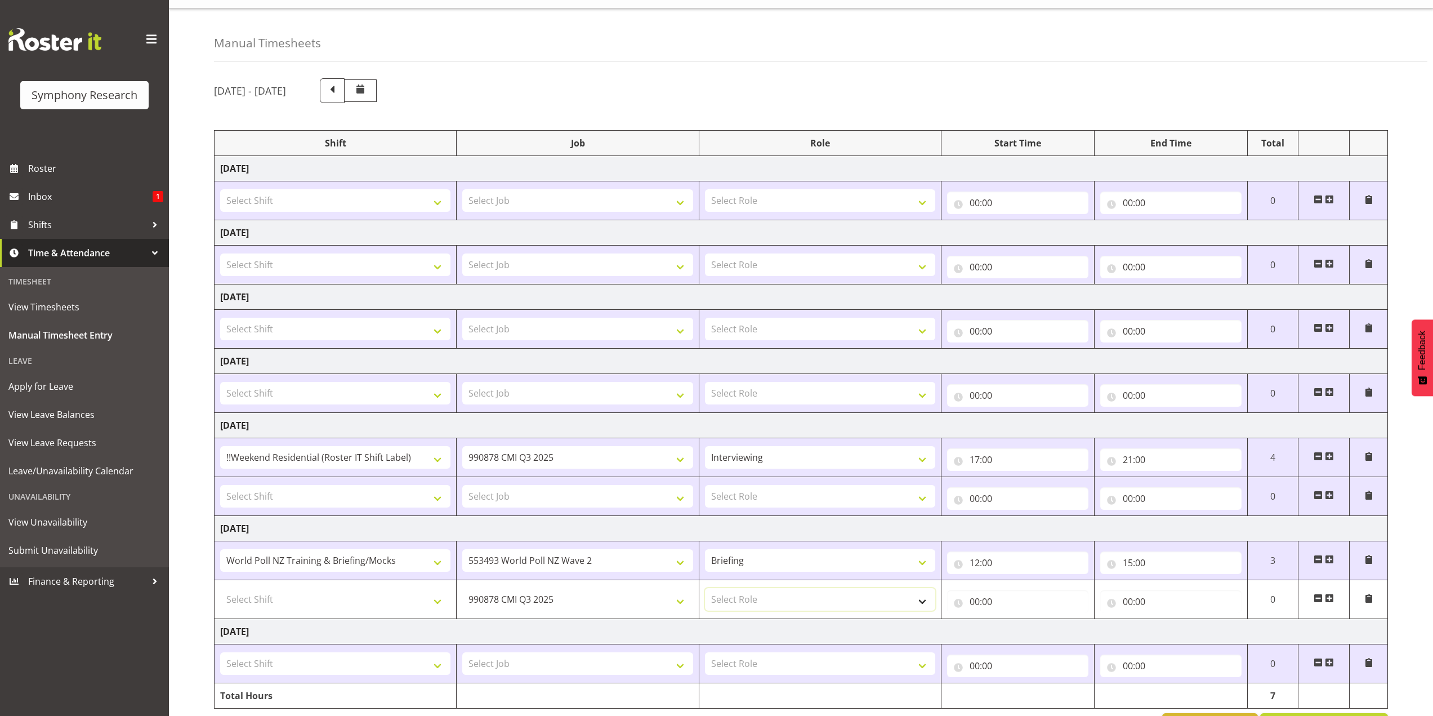
click at [767, 606] on select "Select Role Briefing Interviewing" at bounding box center [820, 599] width 230 height 23
select select "47"
click at [705, 588] on select "Select Role Briefing Interviewing" at bounding box center [820, 599] width 230 height 23
click at [976, 596] on input "00:00" at bounding box center [1017, 601] width 141 height 23
click at [1026, 628] on select "00 01 02 03 04 05 06 07 08 09 10 11 12 13 14 15 16 17 18 19 20 21 22 23" at bounding box center [1023, 631] width 25 height 23
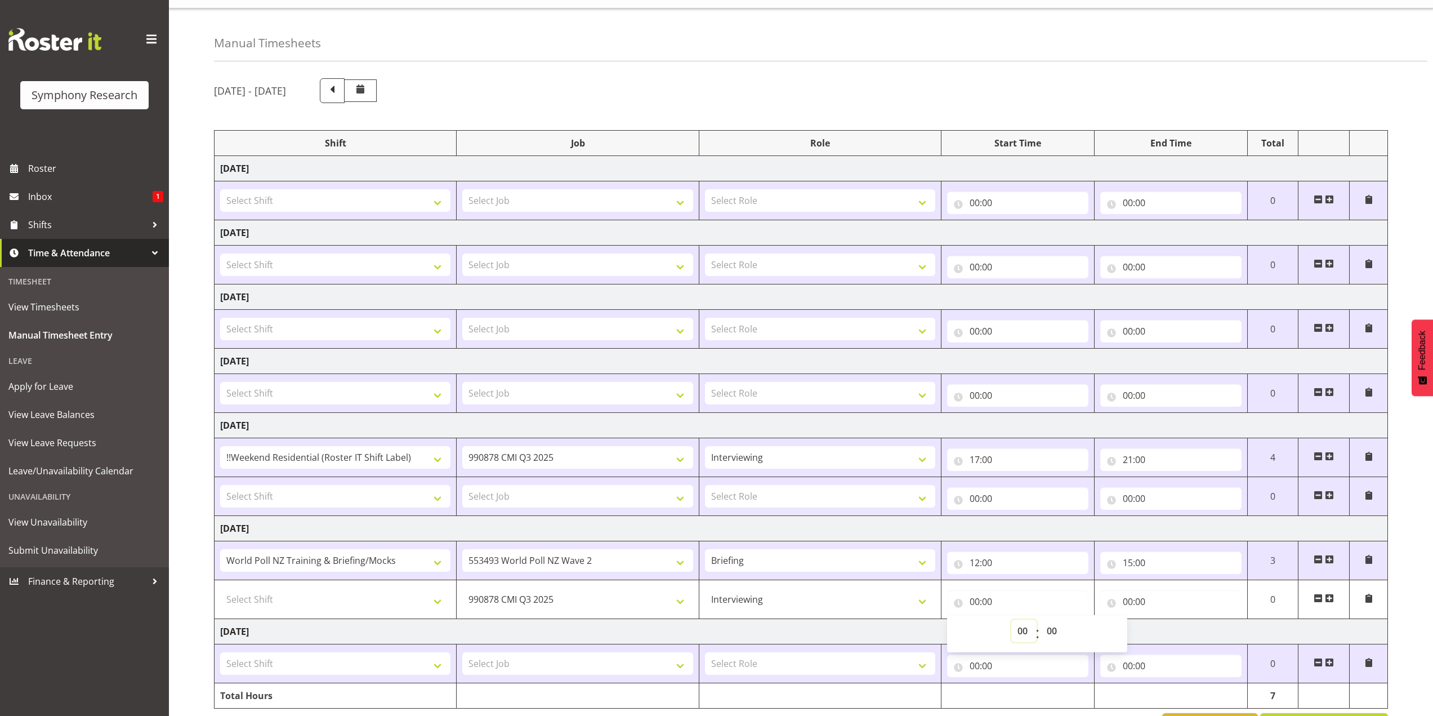
select select "15"
click at [1011, 620] on select "00 01 02 03 04 05 06 07 08 09 10 11 12 13 14 15 16 17 18 19 20 21 22 23" at bounding box center [1023, 631] width 25 height 23
type input "15:00"
click at [1132, 600] on input "00:00" at bounding box center [1170, 601] width 141 height 23
drag, startPoint x: 1171, startPoint y: 627, endPoint x: 1171, endPoint y: 620, distance: 7.9
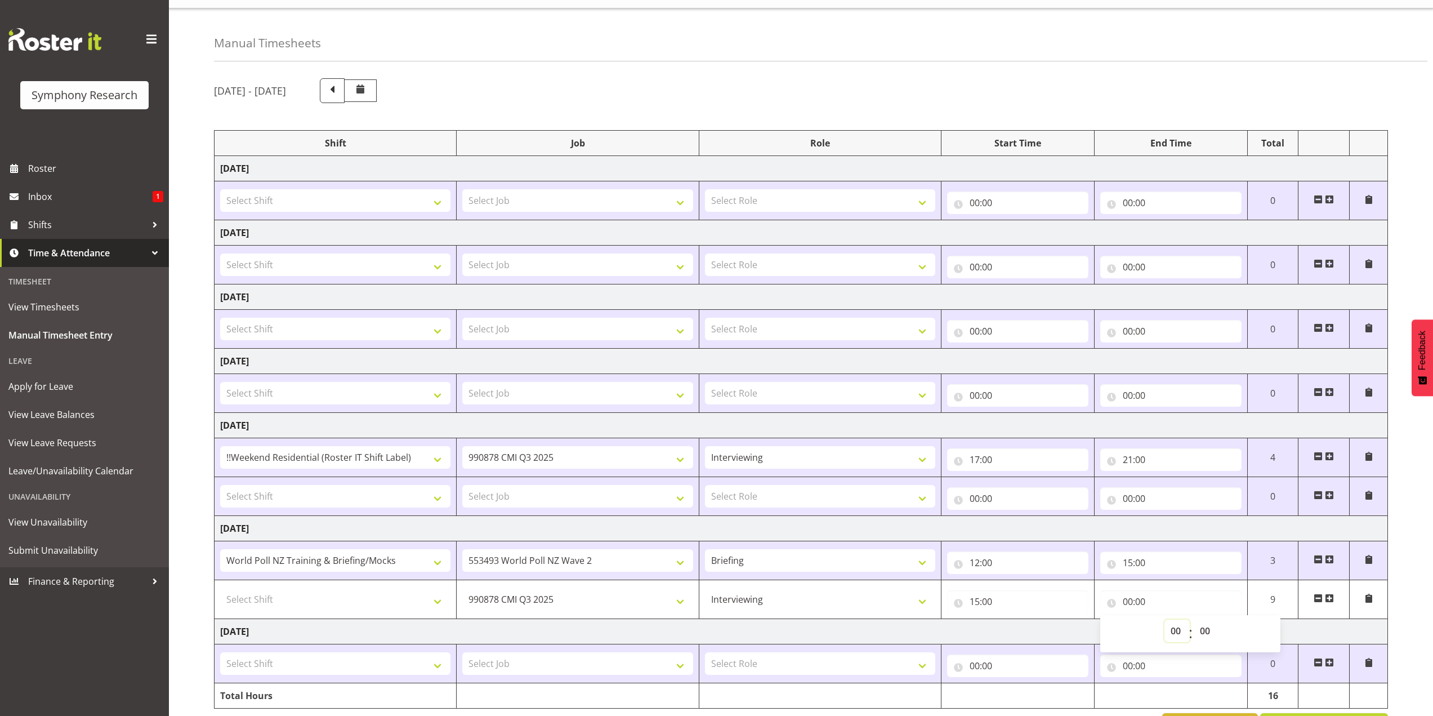
click at [1171, 627] on select "00 01 02 03 04 05 06 07 08 09 10 11 12 13 14 15 16 17 18 19 20 21 22 23" at bounding box center [1177, 631] width 25 height 23
select select "16"
click at [1165, 620] on select "00 01 02 03 04 05 06 07 08 09 10 11 12 13 14 15 16 17 18 19 20 21 22 23" at bounding box center [1177, 631] width 25 height 23
type input "16:00"
click at [995, 625] on td "[DATE]" at bounding box center [802, 631] width 1174 height 25
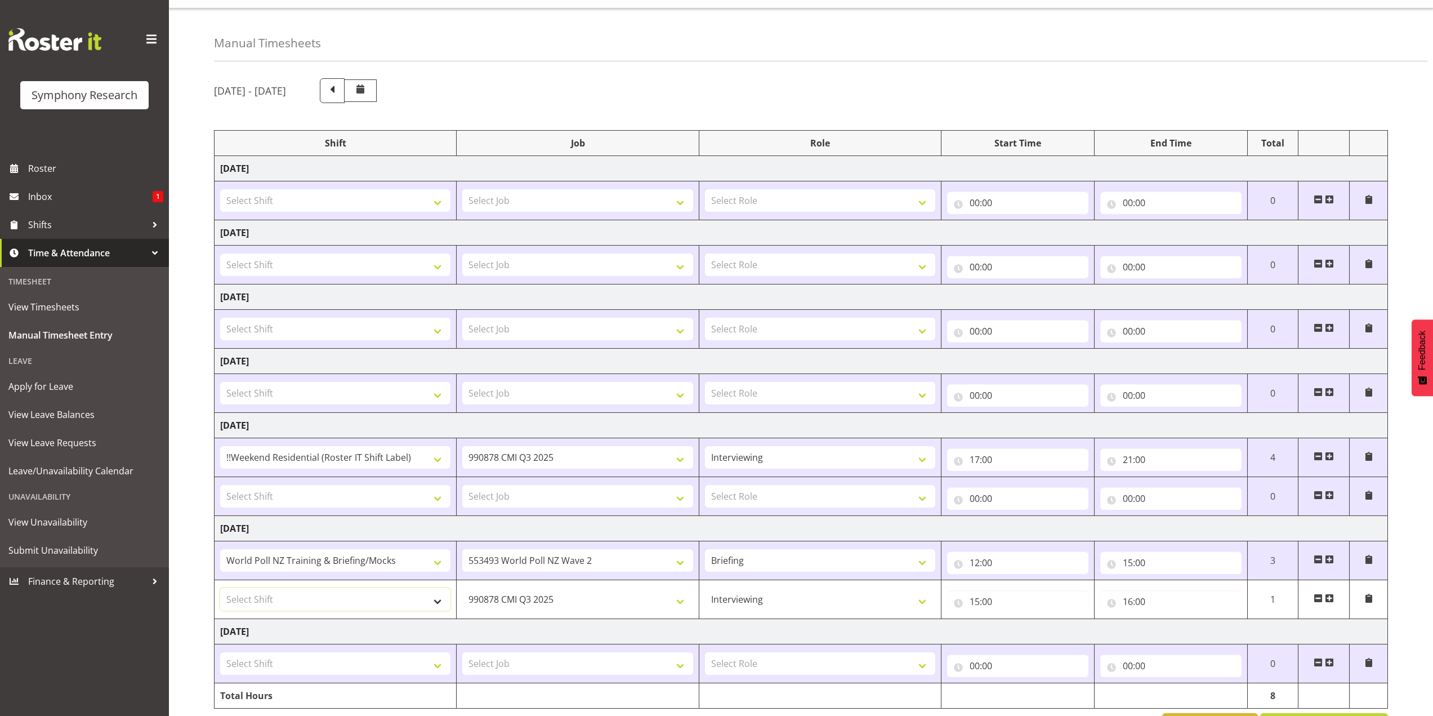
click at [417, 604] on select "Select Shift !!Project Briefing (Job to be assigned) !!Weekend Residential (Ros…" at bounding box center [335, 599] width 230 height 23
select select "17154"
click at [220, 588] on select "Select Shift !!Project Briefing (Job to be assigned) !!Weekend Residential (Ros…" at bounding box center [335, 599] width 230 height 23
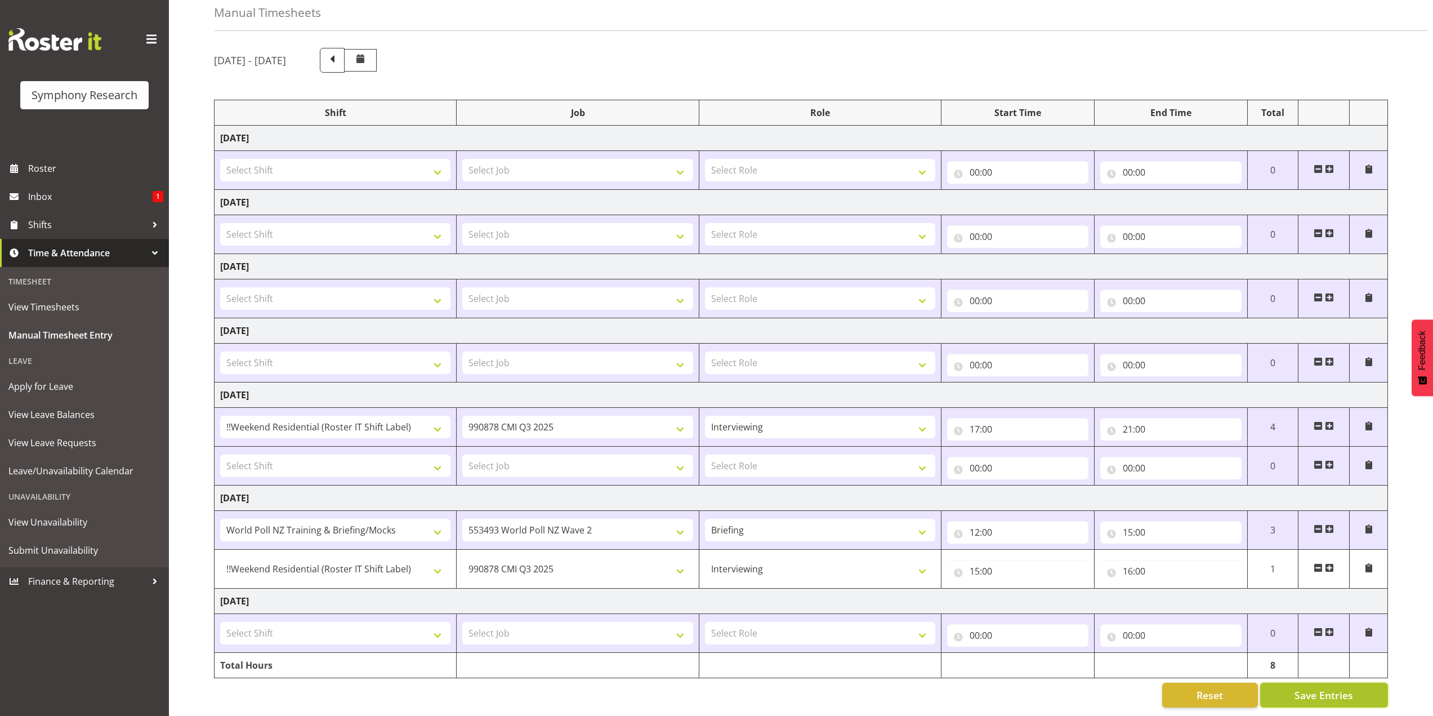
click at [1295, 683] on button "Save Entries" at bounding box center [1324, 695] width 128 height 25
